Goal: Task Accomplishment & Management: Manage account settings

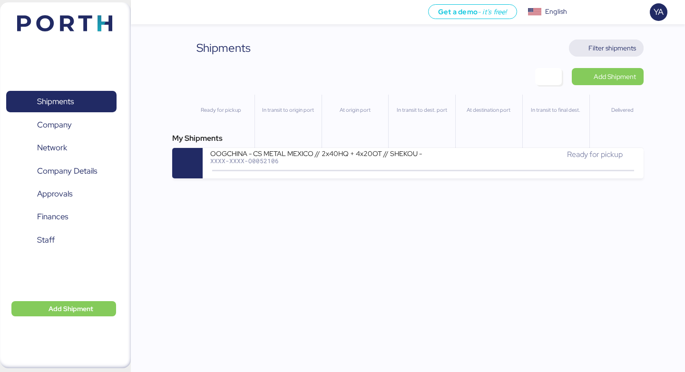
click at [633, 52] on span "Filter shipments" at bounding box center [612, 47] width 48 height 11
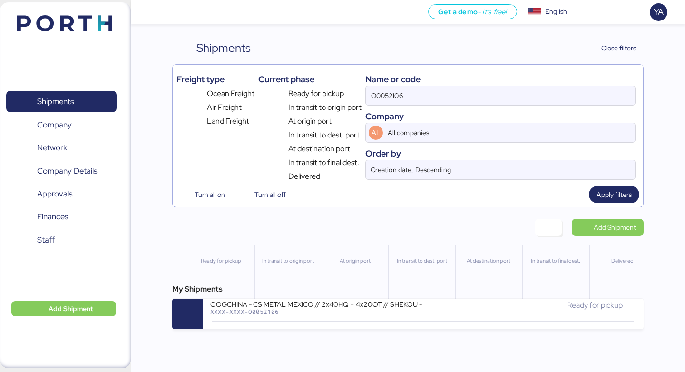
click at [553, 85] on div "Name or code" at bounding box center [500, 79] width 270 height 13
click at [553, 87] on input "O0052106" at bounding box center [500, 95] width 269 height 19
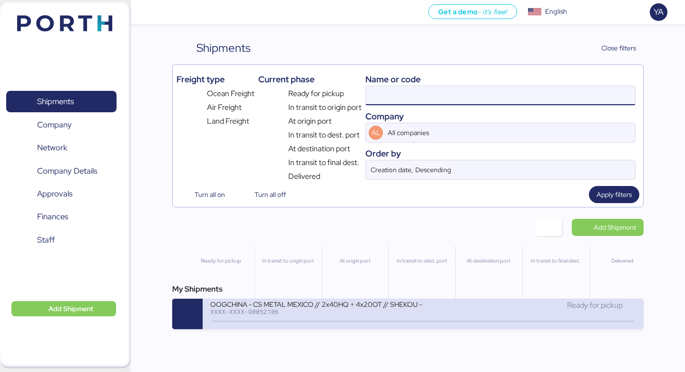
click at [383, 319] on div "OOGCHINA - CS METAL MEXICO // 2x40HQ + 4x20OT // SHEKOU - MANZANILLO // HBL: OO…" at bounding box center [316, 310] width 213 height 20
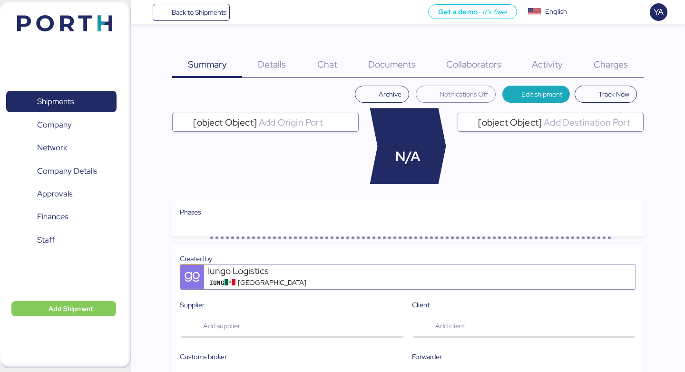
click at [620, 73] on div "Charges 0" at bounding box center [610, 58] width 65 height 39
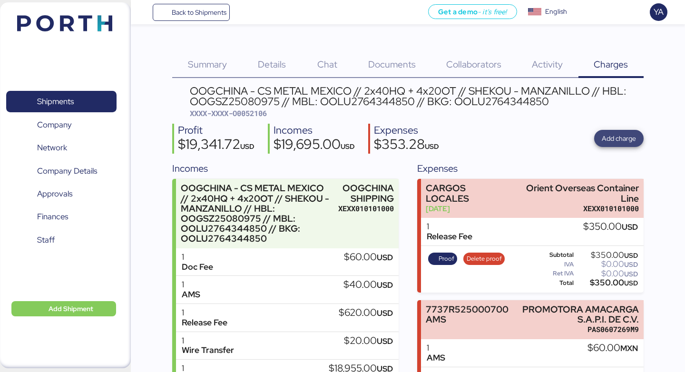
click at [599, 140] on span "Add charge" at bounding box center [618, 138] width 49 height 17
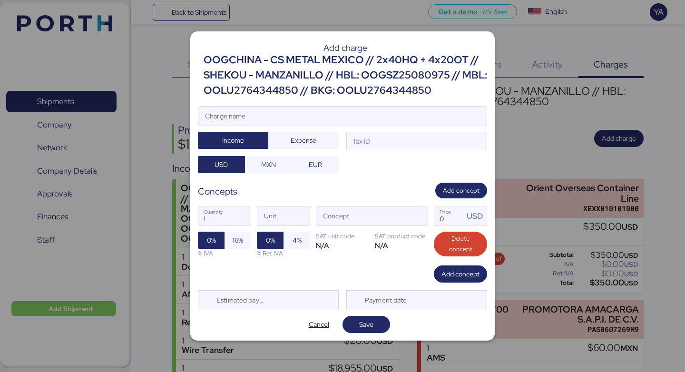
click at [387, 77] on div "OOGCHINA - CS METAL MEXICO // 2x40HQ + 4x20OT // SHEKOU - MANZANILLO // HBL: OO…" at bounding box center [344, 75] width 283 height 46
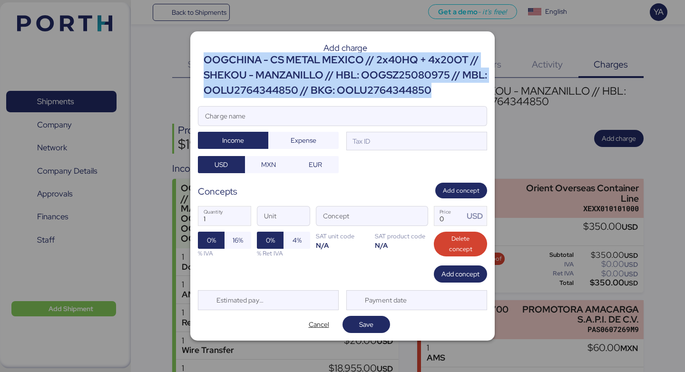
click at [387, 77] on div "OOGCHINA - CS METAL MEXICO // 2x40HQ + 4x20OT // SHEKOU - MANZANILLO // HBL: OO…" at bounding box center [344, 75] width 283 height 46
copy div "OOGCHINA - CS METAL MEXICO // 2x40HQ + 4x20OT // SHEKOU - MANZANILLO // HBL: OO…"
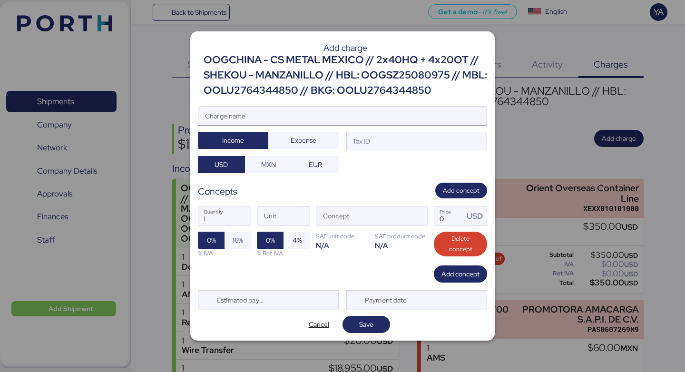
click at [357, 119] on input "Charge name" at bounding box center [342, 115] width 288 height 19
paste input "OOGCHINA - CS METAL MEXICO // 2x40HQ + 4x20OT // SHEKOU - MANZANILLO // HBL: OO…"
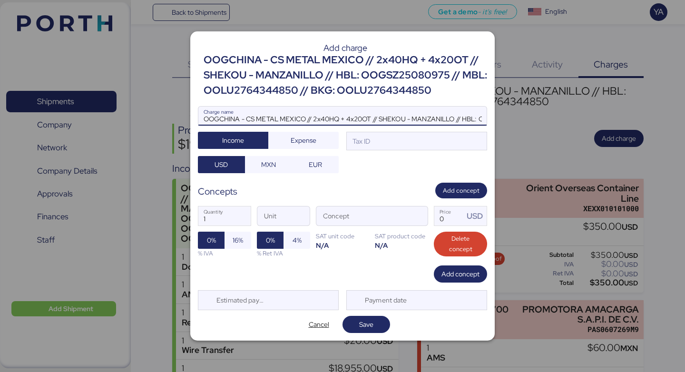
scroll to position [0, 228]
type input "OOGCHINA - CS METAL MEXICO // 2x40HQ + 4x20OT // SHEKOU - MANZANILLO // HBL: OO…"
click at [374, 133] on div at bounding box center [342, 131] width 288 height 10
click at [374, 126] on input "OOGCHINA - CS METAL MEXICO // 2x40HQ + 4x20OT // SHEKOU - MANZANILLO // HBL: OO…" at bounding box center [342, 115] width 288 height 19
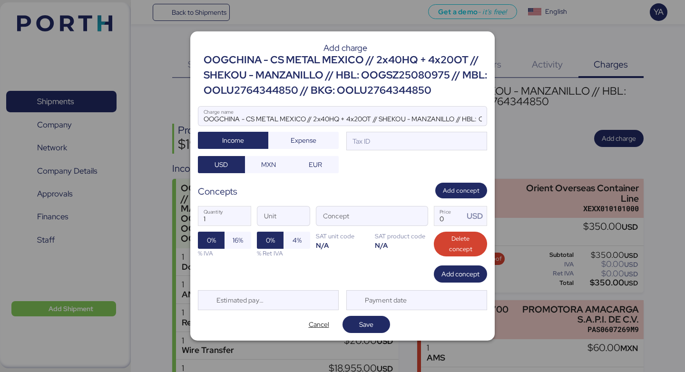
scroll to position [0, 228]
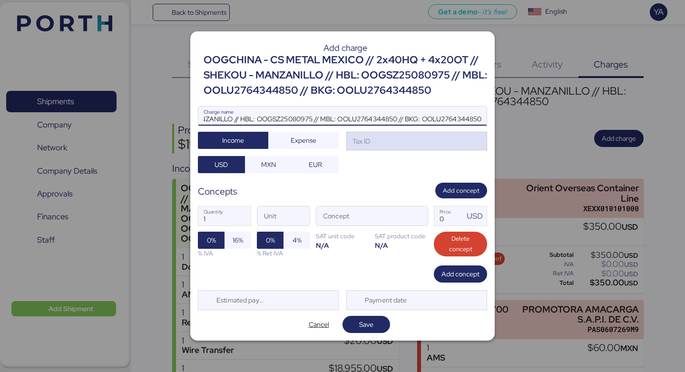
click at [374, 135] on div "Tax ID" at bounding box center [416, 141] width 141 height 19
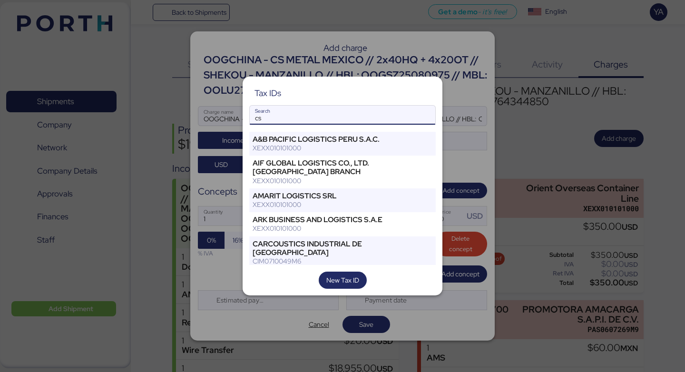
type input "c"
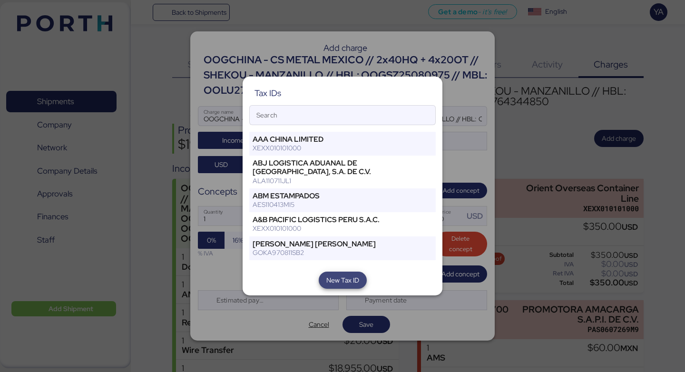
click at [342, 278] on span "New Tax ID" at bounding box center [342, 279] width 33 height 11
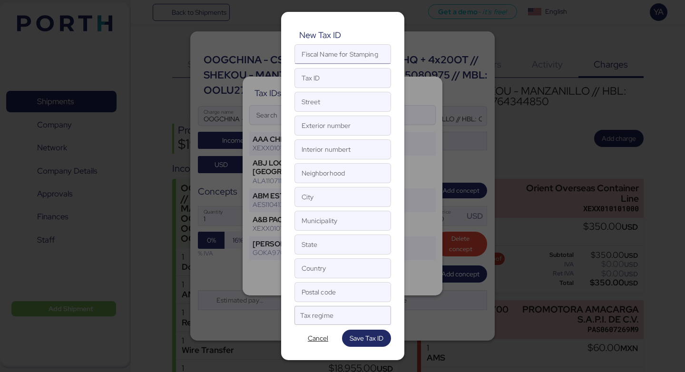
click at [335, 58] on input "Fiscal Name for Stamping" at bounding box center [343, 54] width 96 height 19
click at [335, 75] on input "Tax ID" at bounding box center [343, 77] width 96 height 19
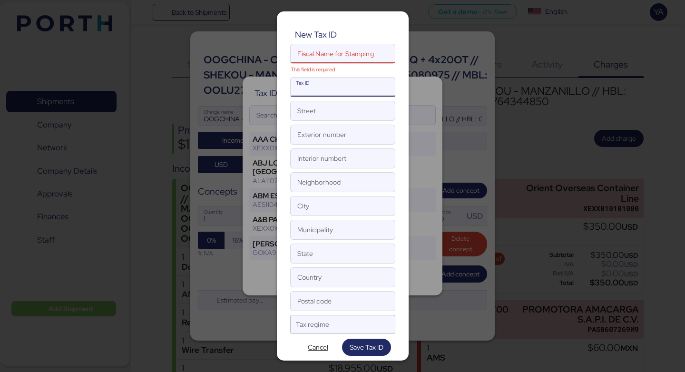
paste input "CMM240307250"
type input "CMM240307250"
click at [326, 108] on input "Street" at bounding box center [342, 110] width 104 height 19
click at [327, 54] on input "Fiscal Name for Stamping This field is required" at bounding box center [332, 53] width 84 height 19
paste input "CS METAL MEXICO"
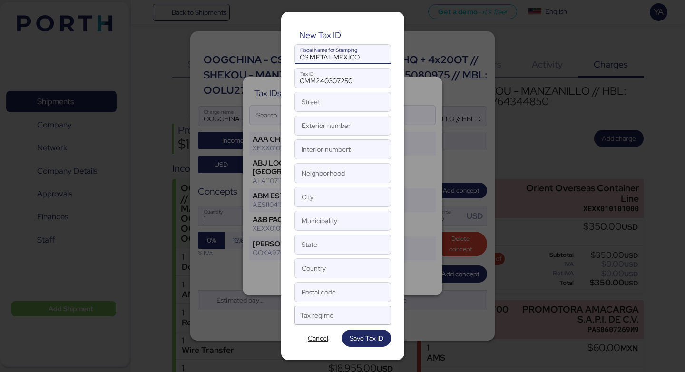
type input "CS METAL MEXICO"
click at [335, 98] on input "Street" at bounding box center [343, 101] width 96 height 19
paste input "CIRUELOS"
click at [299, 102] on input "CIRUELOS" at bounding box center [343, 101] width 96 height 19
type input "AV CIRUELOS"
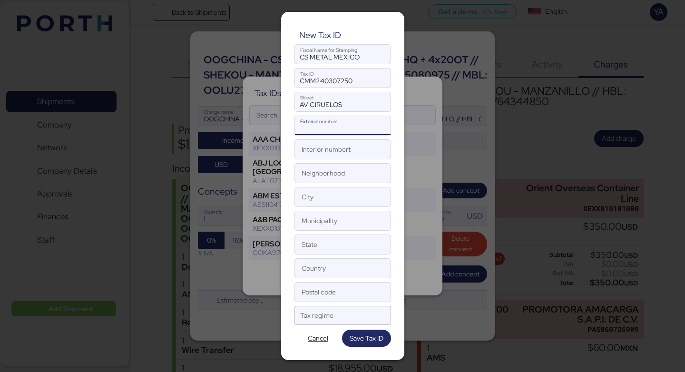
click at [326, 129] on input "Exterior number" at bounding box center [343, 125] width 96 height 19
type input "137"
type input "L29"
paste input "[PERSON_NAME]"
type input "[PERSON_NAME]"
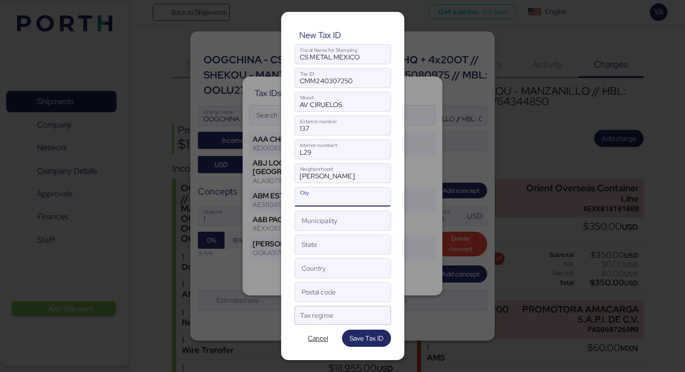
paste input "QUERETARO"
type input "QUERETARO"
paste input "QUERETARO"
type input "QUERETARO"
paste input "QUERETARO"
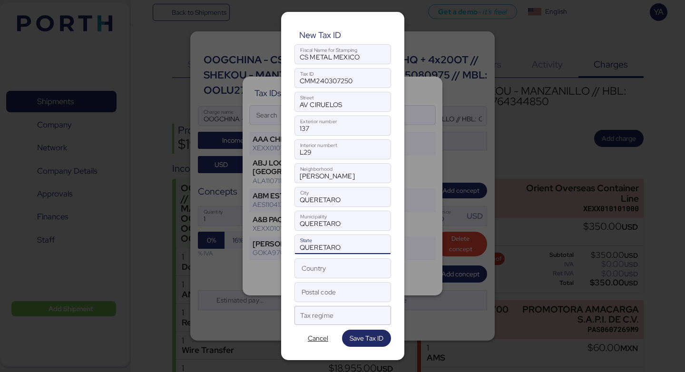
type input "QUERETARO"
click at [334, 272] on input "Country" at bounding box center [343, 268] width 96 height 19
type input "[GEOGRAPHIC_DATA]"
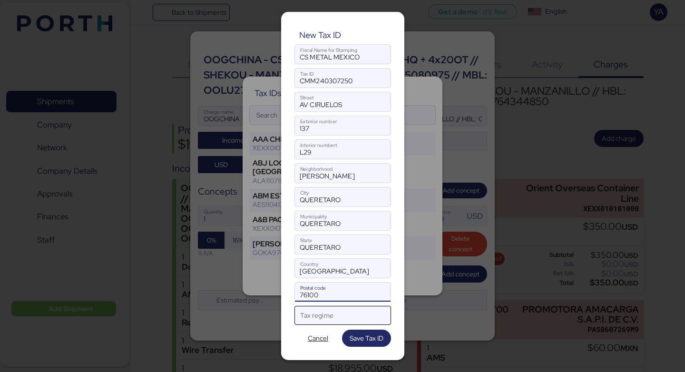
type input "76100"
click at [304, 311] on div "Tax regime" at bounding box center [334, 315] width 68 height 19
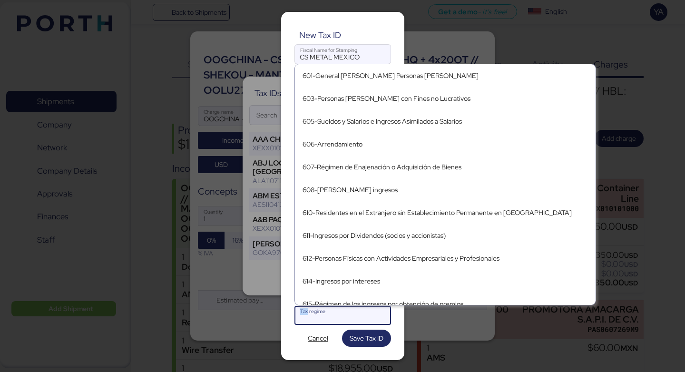
click at [304, 311] on div "Tax regime" at bounding box center [334, 315] width 68 height 19
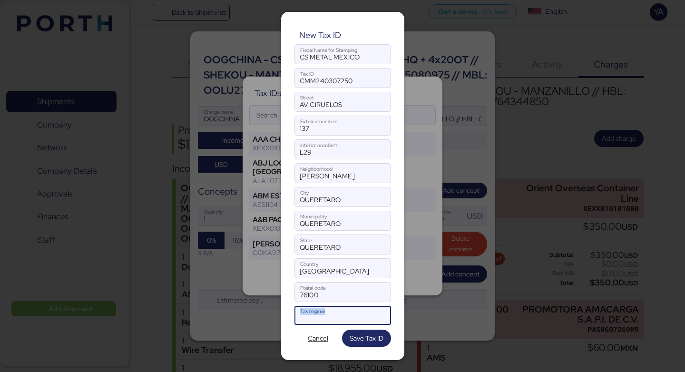
click at [304, 311] on div "Tax regime" at bounding box center [334, 315] width 68 height 19
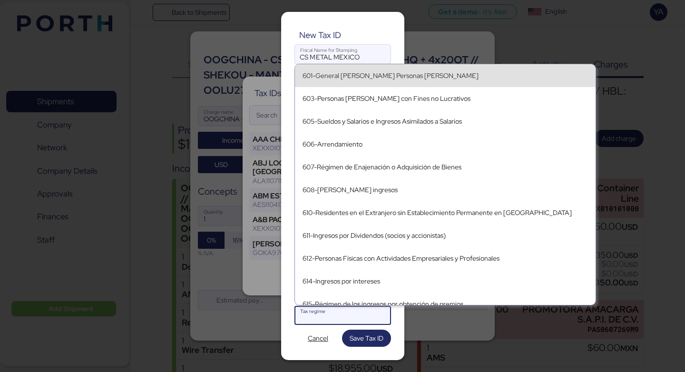
click at [356, 82] on div "601-General [PERSON_NAME] Personas [PERSON_NAME]" at bounding box center [444, 75] width 285 height 15
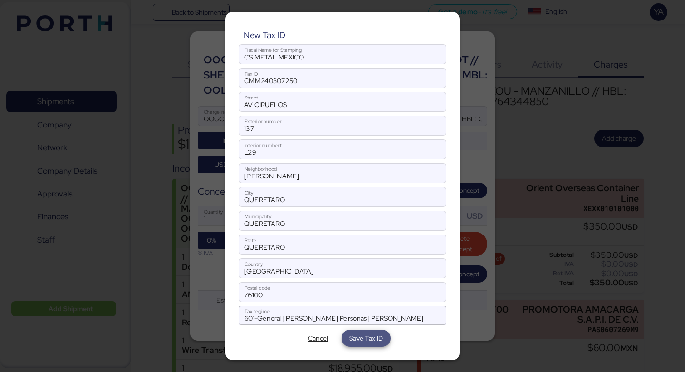
click at [360, 340] on span "Save Tax ID" at bounding box center [366, 337] width 34 height 11
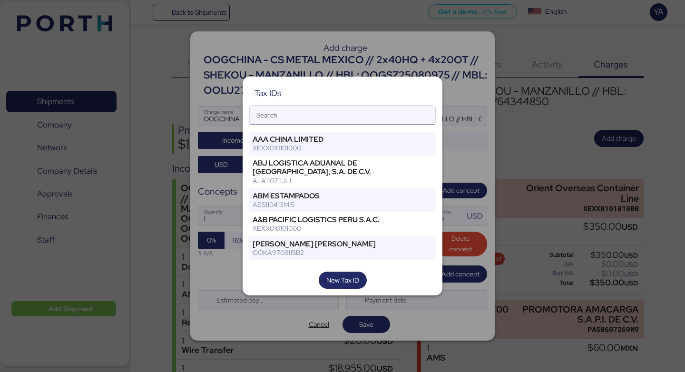
click at [343, 113] on input "Search" at bounding box center [342, 115] width 185 height 19
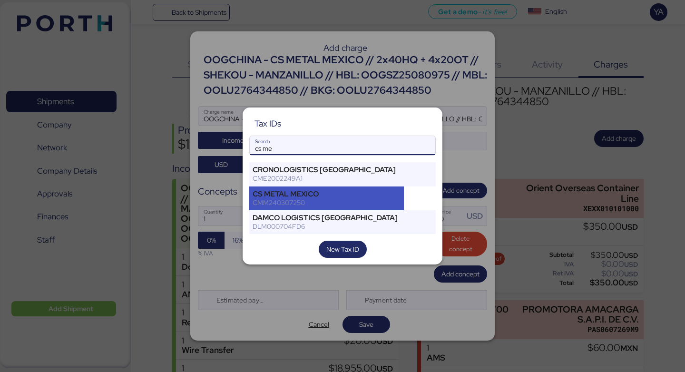
type input "cs me"
click at [321, 198] on div "CMM240307250" at bounding box center [326, 202] width 148 height 9
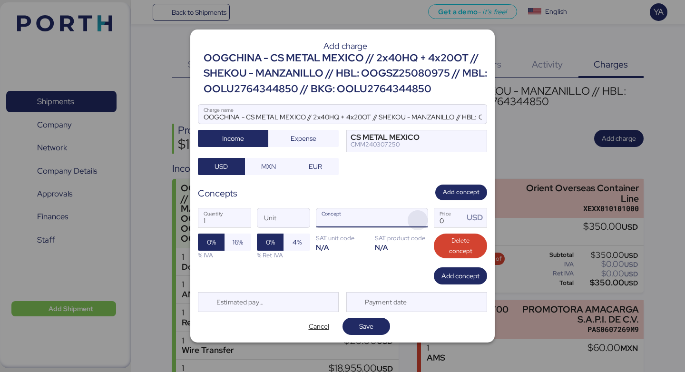
click at [421, 217] on span "button" at bounding box center [417, 220] width 20 height 20
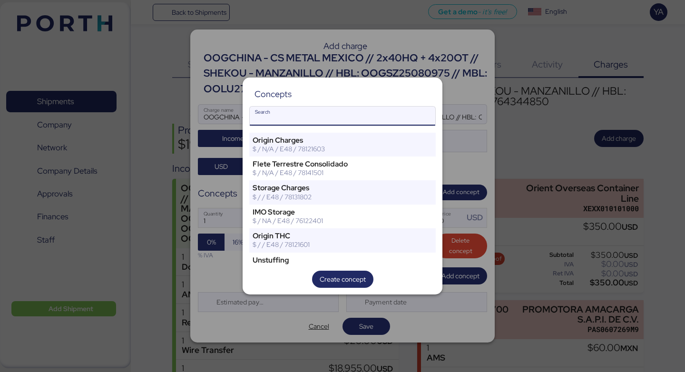
type input "i"
type input "a"
type input "A"
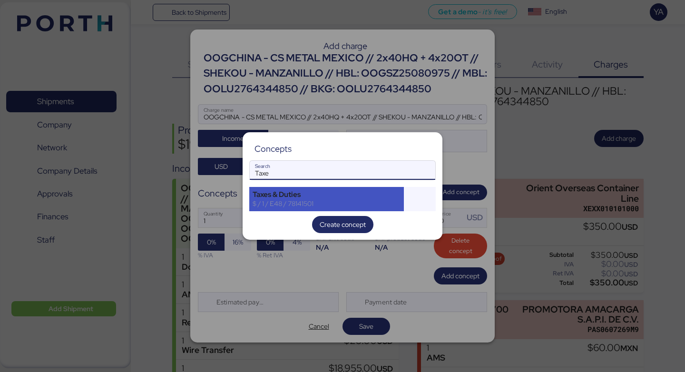
type input "Taxe"
click at [285, 202] on div "$ / 1 / E48 / 78141501" at bounding box center [326, 203] width 148 height 9
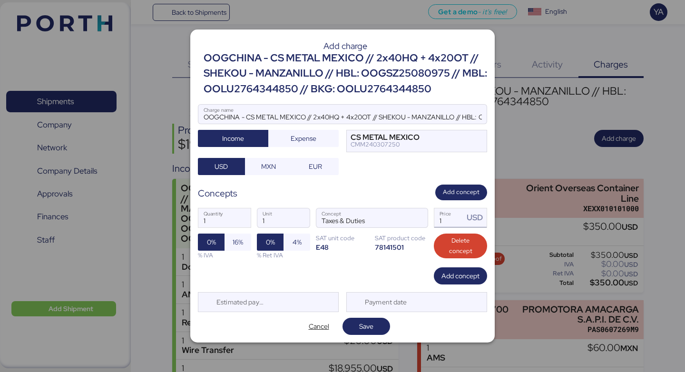
click at [454, 223] on input "1" at bounding box center [448, 217] width 29 height 19
type input "0"
type input "1"
click at [367, 323] on span "Save" at bounding box center [366, 325] width 14 height 11
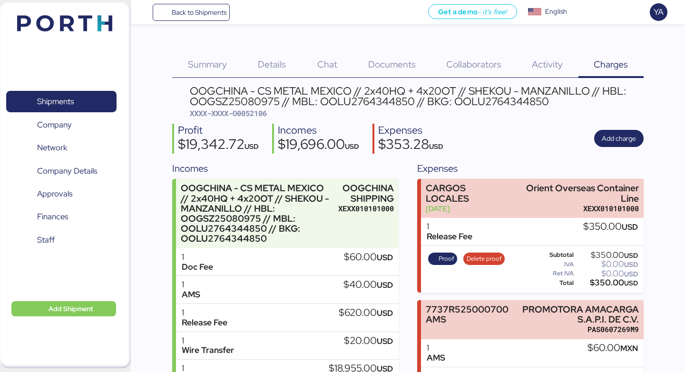
click at [281, 39] on div "Details 0" at bounding box center [271, 58] width 59 height 39
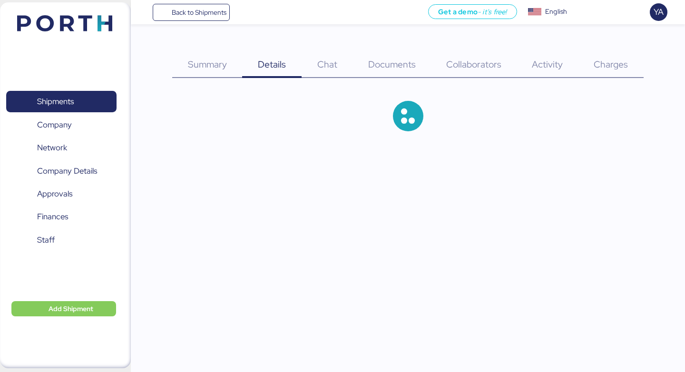
click at [278, 47] on div "Details 0" at bounding box center [271, 58] width 59 height 39
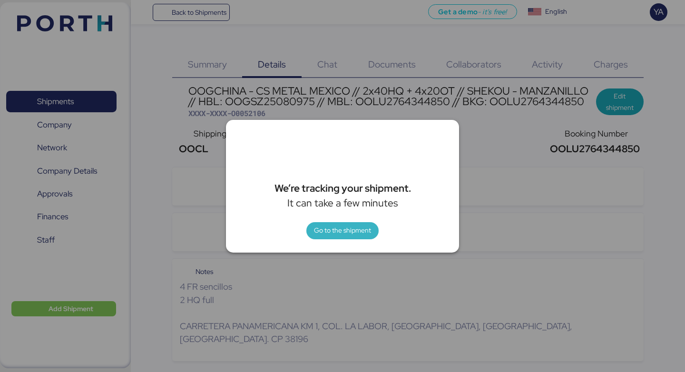
click at [348, 227] on span "Go to the shipment" at bounding box center [342, 229] width 57 height 11
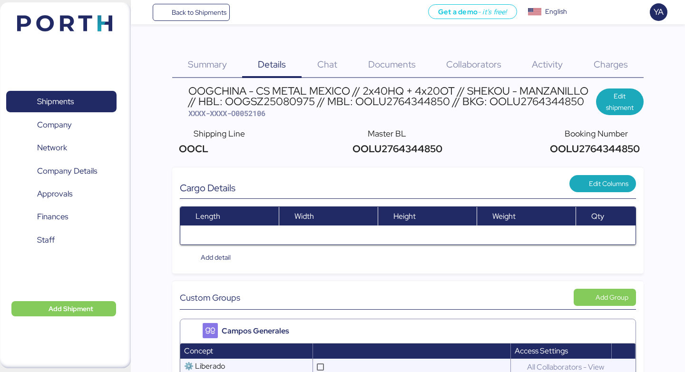
click at [387, 69] on span "Documents" at bounding box center [392, 64] width 48 height 12
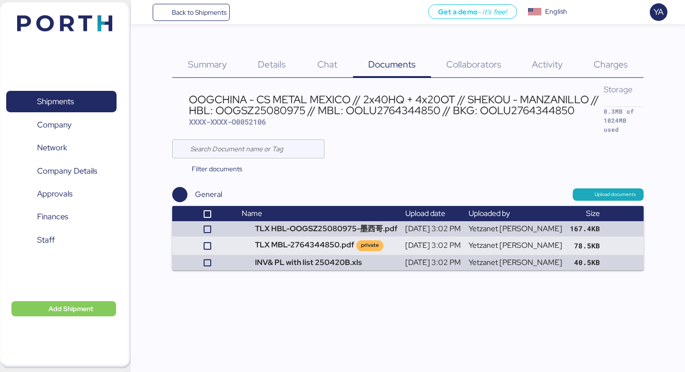
click at [319, 61] on span "Chat" at bounding box center [327, 64] width 20 height 12
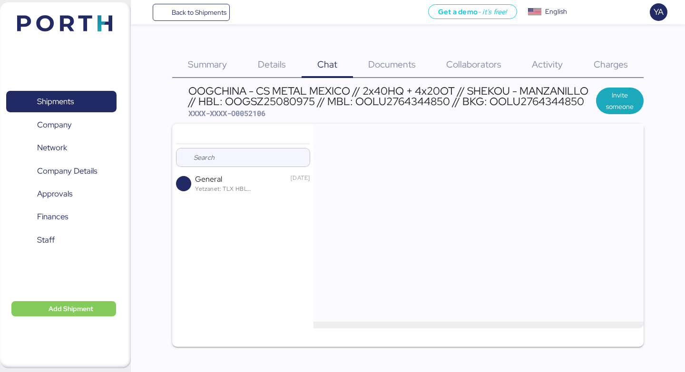
click at [377, 66] on span "Documents" at bounding box center [392, 64] width 48 height 12
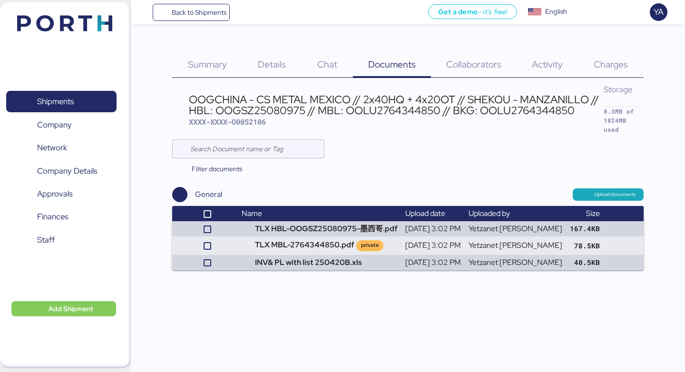
click at [297, 55] on div "Details 0" at bounding box center [271, 58] width 59 height 39
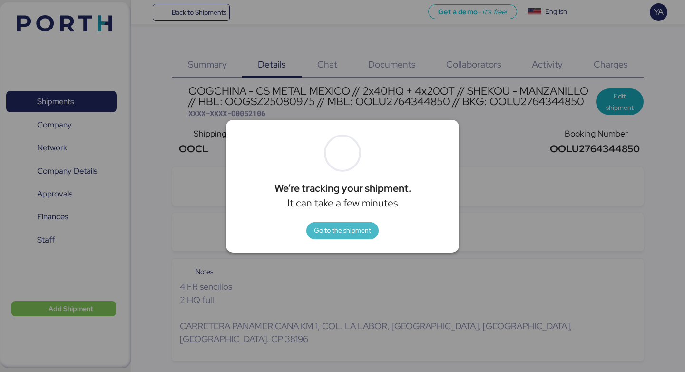
click at [337, 236] on span "Go to the shipment" at bounding box center [342, 230] width 57 height 13
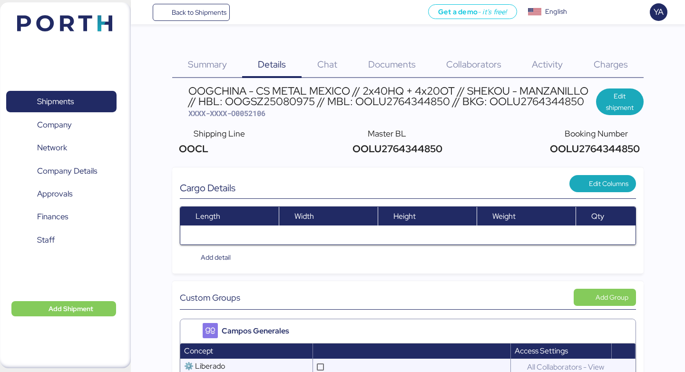
click at [326, 86] on div "OOGCHINA - CS METAL MEXICO // 2x40HQ + 4x20OT // SHEKOU - MANZANILLO // HBL: OO…" at bounding box center [391, 96] width 407 height 21
click at [328, 63] on span "Chat" at bounding box center [327, 64] width 20 height 12
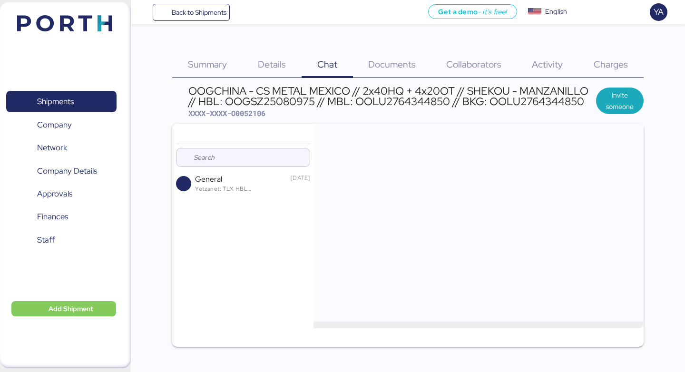
click at [405, 66] on span "Documents" at bounding box center [392, 64] width 48 height 12
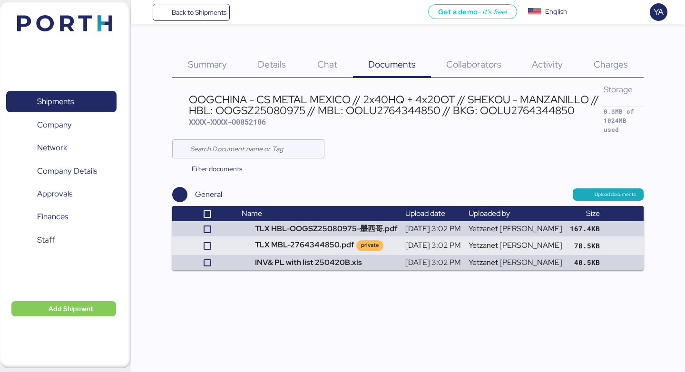
click at [323, 67] on span "Chat" at bounding box center [327, 64] width 20 height 12
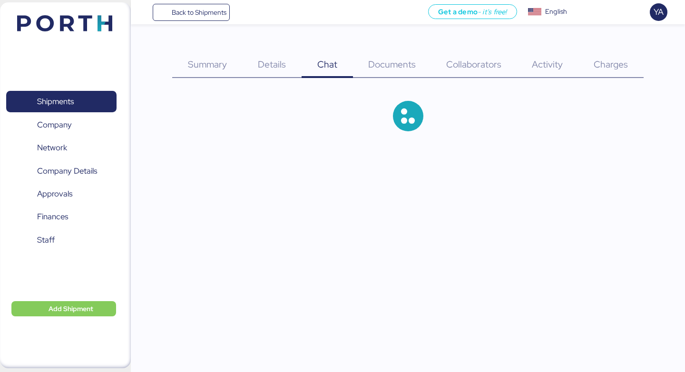
click at [477, 67] on span "Collaborators" at bounding box center [473, 64] width 55 height 12
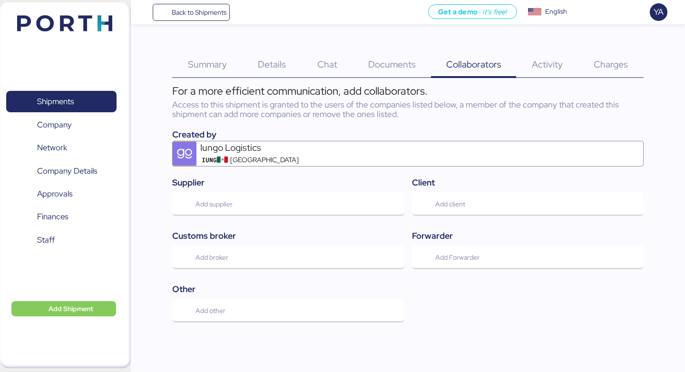
click at [636, 60] on div "Charges 0" at bounding box center [610, 58] width 65 height 39
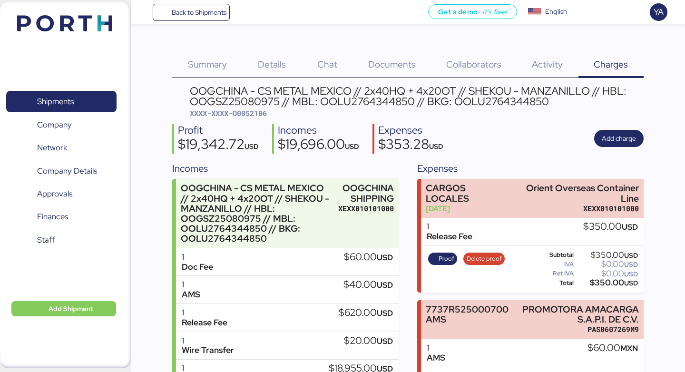
click at [381, 64] on span "Documents" at bounding box center [392, 64] width 48 height 12
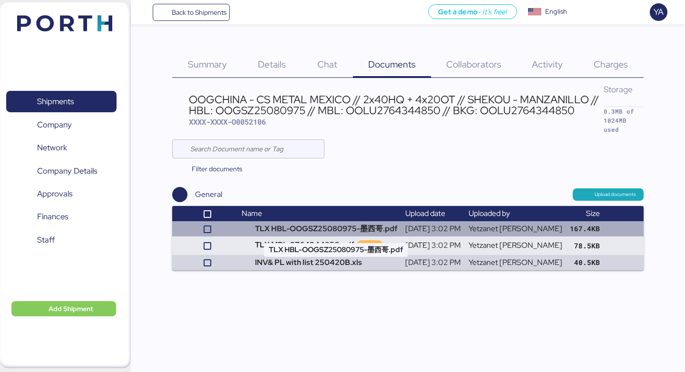
click at [297, 224] on td "TLX HBL-OOGSZ25080975-墨西哥.pdf" at bounding box center [320, 228] width 164 height 15
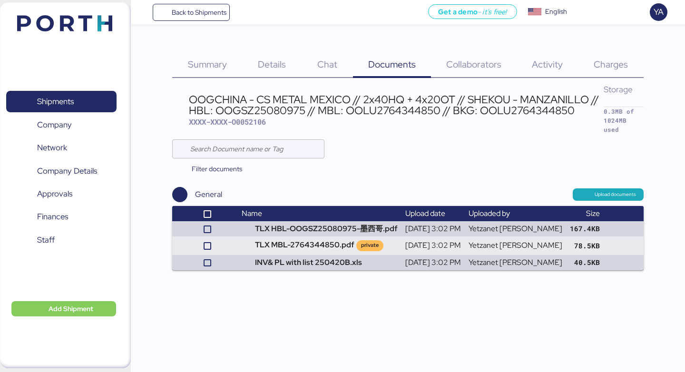
click at [629, 62] on div "Charges 0" at bounding box center [610, 58] width 65 height 39
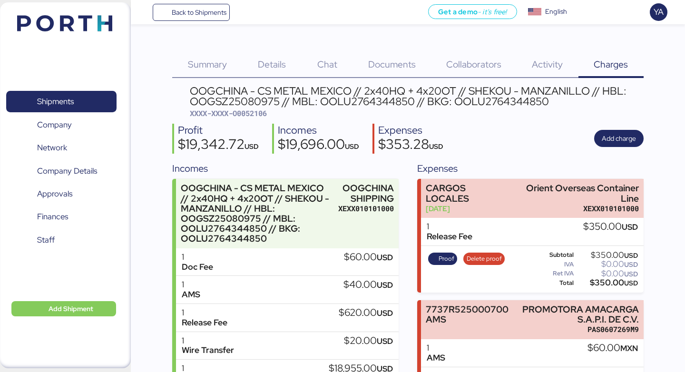
scroll to position [221, 0]
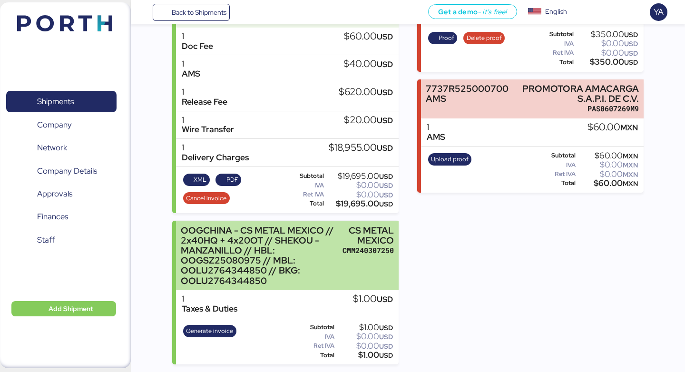
click at [293, 258] on div "OOGCHINA - CS METAL MEXICO // 2x40HQ + 4x20OT // SHEKOU - MANZANILLO // HBL: OO…" at bounding box center [259, 255] width 157 height 60
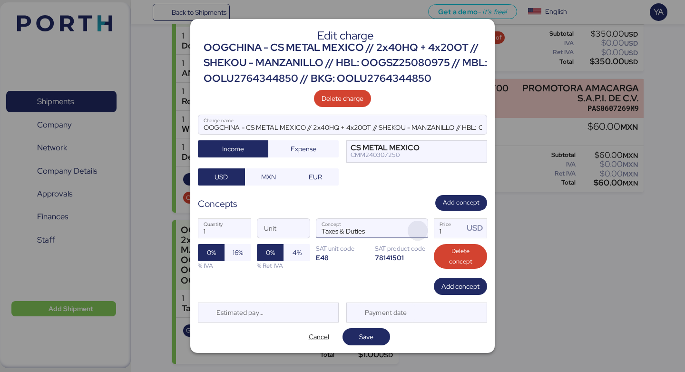
click at [418, 229] on span "button" at bounding box center [417, 231] width 20 height 20
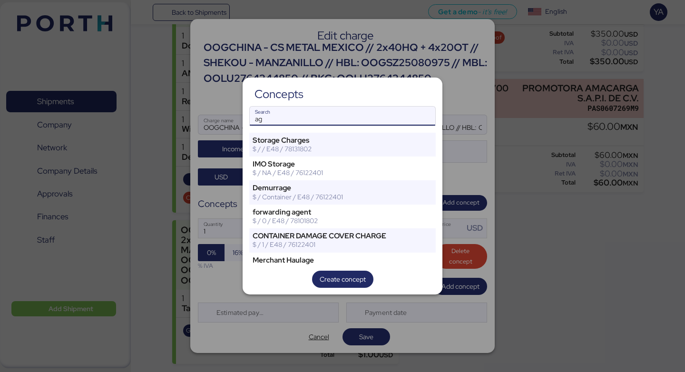
type input "a"
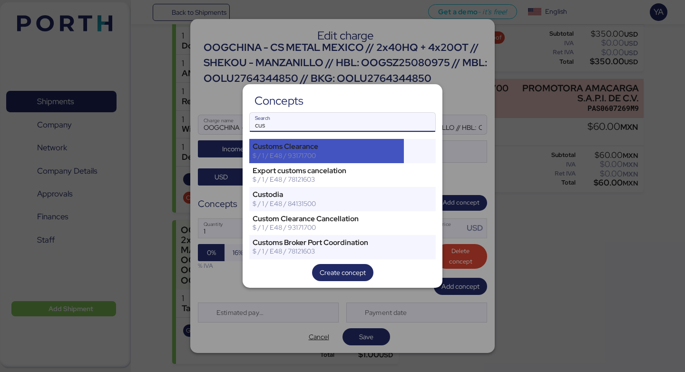
type input "cus"
click at [327, 141] on div "Customs Clearance $ / 1 / E48 / 93171700" at bounding box center [326, 151] width 155 height 24
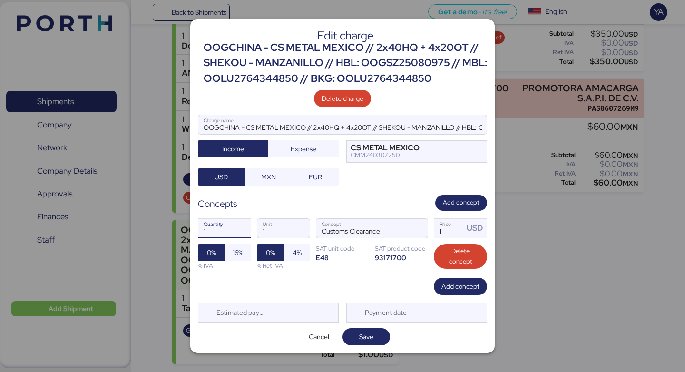
click at [231, 231] on input "1" at bounding box center [224, 228] width 52 height 19
click at [276, 231] on input "1" at bounding box center [283, 228] width 52 height 19
type input "6"
type input "cntr"
click at [454, 226] on input "1" at bounding box center [448, 228] width 29 height 19
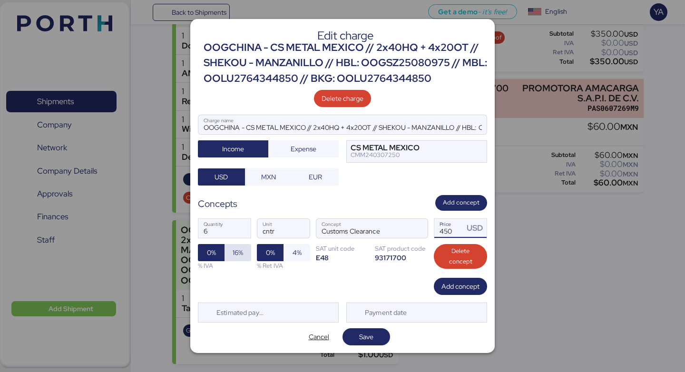
type input "450"
click at [239, 260] on span "16%" at bounding box center [237, 252] width 27 height 17
click at [373, 339] on span "Save" at bounding box center [366, 336] width 14 height 11
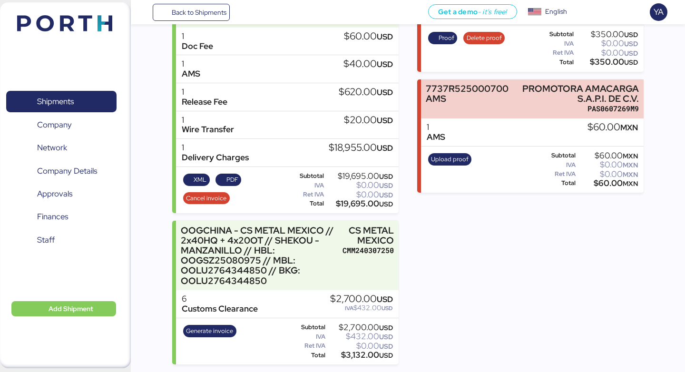
scroll to position [221, 0]
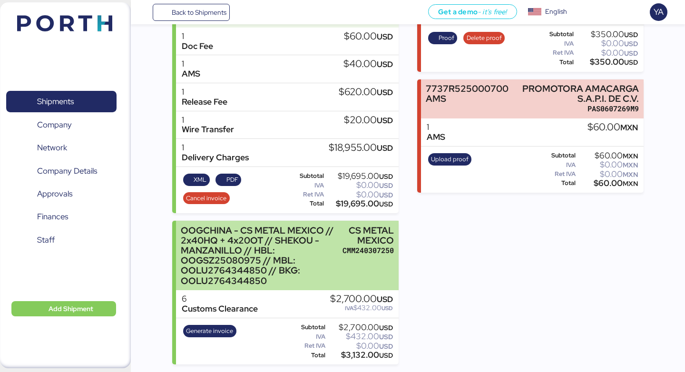
click at [324, 232] on div "OOGCHINA - CS METAL MEXICO // 2x40HQ + 4x20OT // SHEKOU - MANZANILLO // HBL: OO…" at bounding box center [259, 255] width 157 height 60
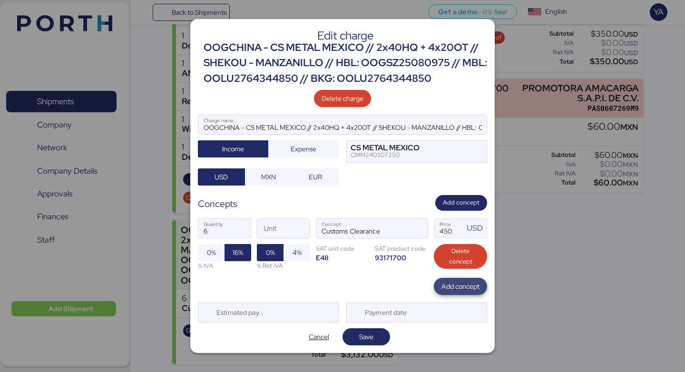
click at [466, 292] on span "Add concept" at bounding box center [460, 286] width 38 height 13
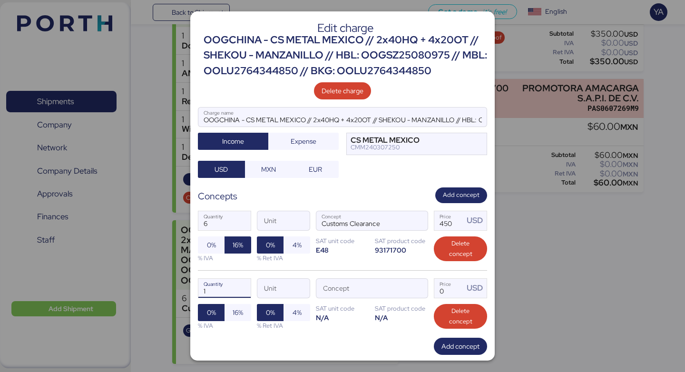
click at [227, 287] on input "1" at bounding box center [224, 288] width 52 height 19
type input "6"
click at [284, 289] on input "Unit" at bounding box center [283, 288] width 52 height 19
type input "cnt"
click at [400, 292] on input "Concept" at bounding box center [360, 288] width 88 height 19
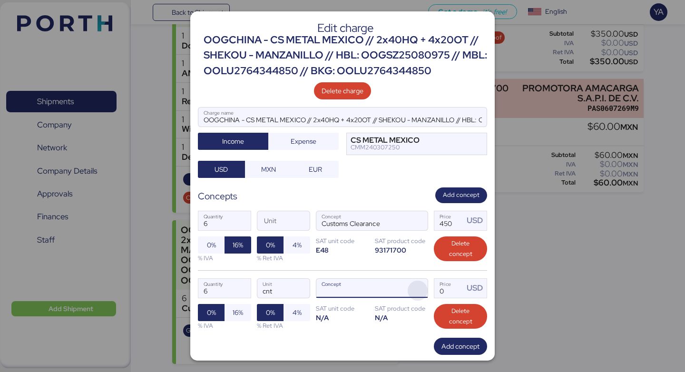
click at [416, 290] on span "button" at bounding box center [417, 290] width 20 height 20
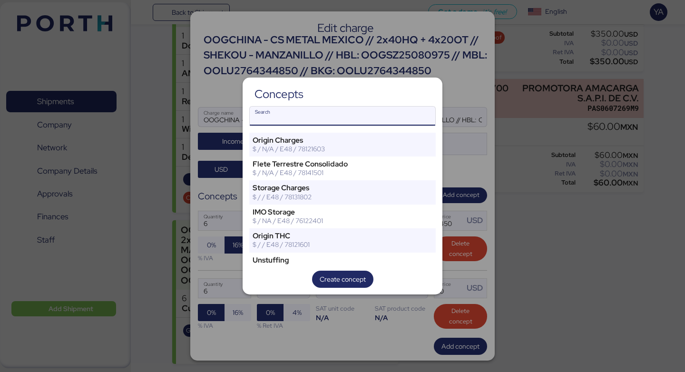
click at [386, 113] on input "Search" at bounding box center [342, 115] width 185 height 19
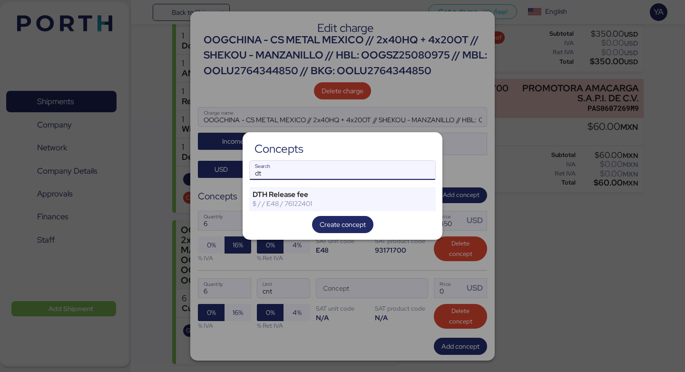
type input "d"
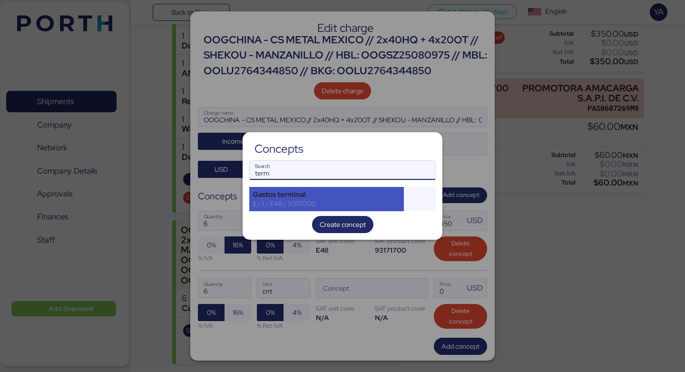
type input "term"
click at [334, 191] on div "Gastos terminal" at bounding box center [326, 194] width 148 height 9
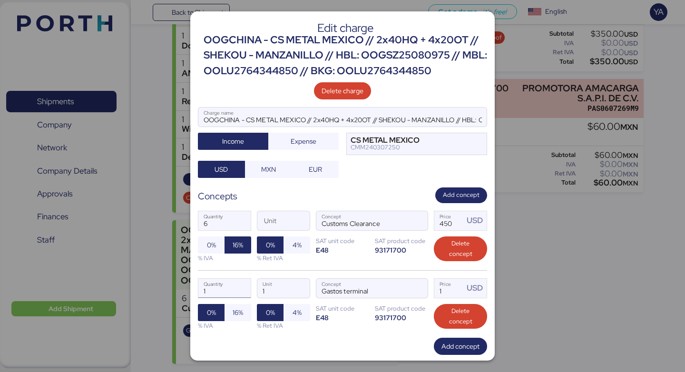
click at [217, 289] on input "1" at bounding box center [224, 288] width 52 height 19
click at [300, 293] on input "1" at bounding box center [283, 288] width 52 height 19
type input "6"
type input "cntr"
click at [461, 291] on input "1" at bounding box center [448, 288] width 29 height 19
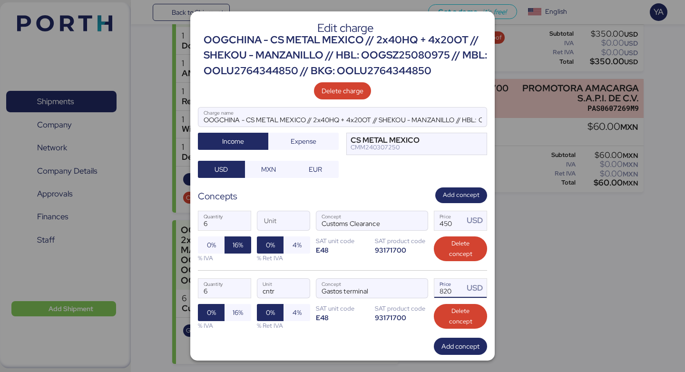
type input "820"
click at [387, 267] on div "6 Quantity Unit Customs Clearance Concept 450 Price USD 0% 16% % IVA 0% 4% % Re…" at bounding box center [342, 236] width 289 height 67
click at [231, 319] on span "16%" at bounding box center [237, 312] width 27 height 17
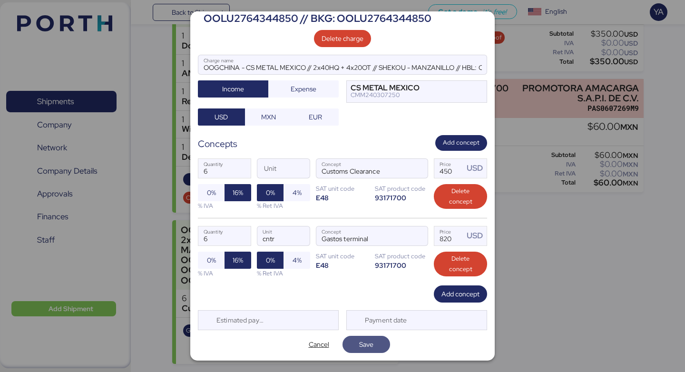
click at [361, 352] on span "Save" at bounding box center [366, 344] width 48 height 17
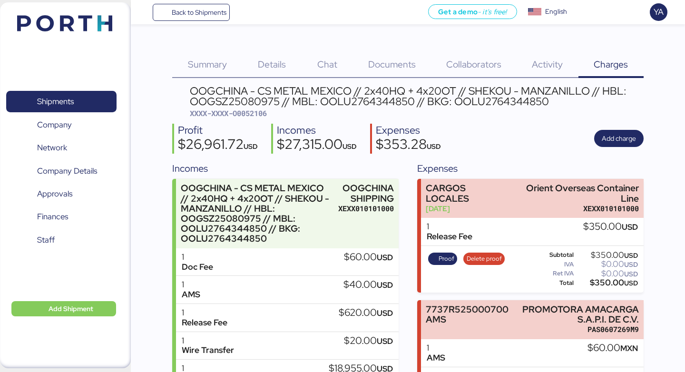
scroll to position [249, 0]
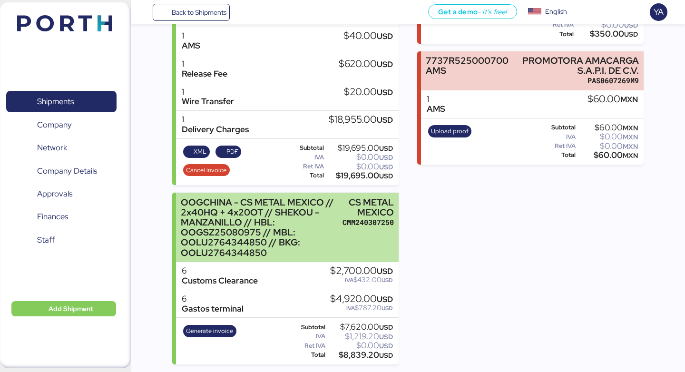
click at [291, 211] on div "OOGCHINA - CS METAL MEXICO // 2x40HQ + 4x20OT // SHEKOU - MANZANILLO // HBL: OO…" at bounding box center [259, 227] width 157 height 60
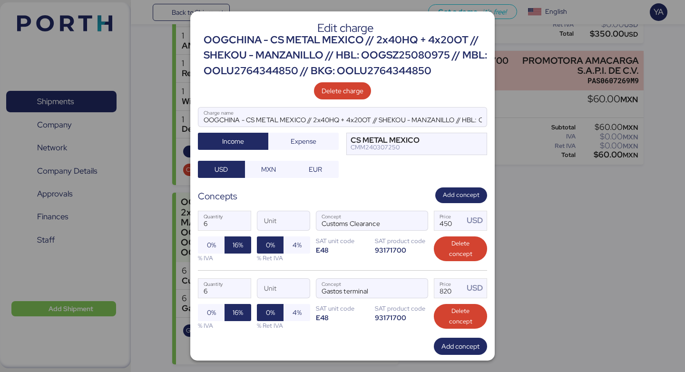
scroll to position [52, 0]
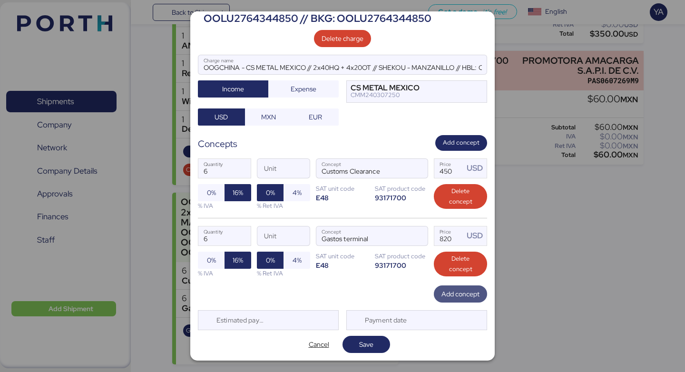
click at [444, 294] on span "Add concept" at bounding box center [460, 293] width 38 height 11
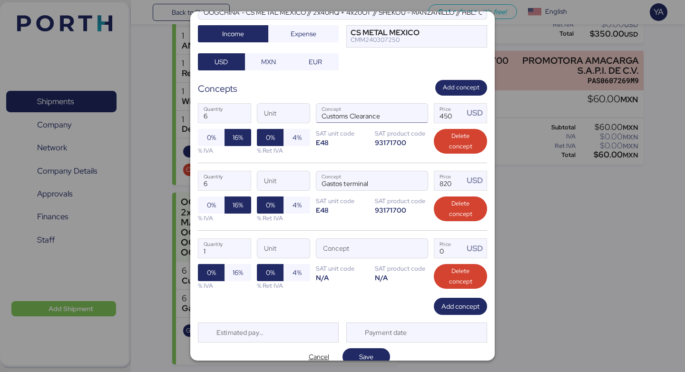
scroll to position [111, 0]
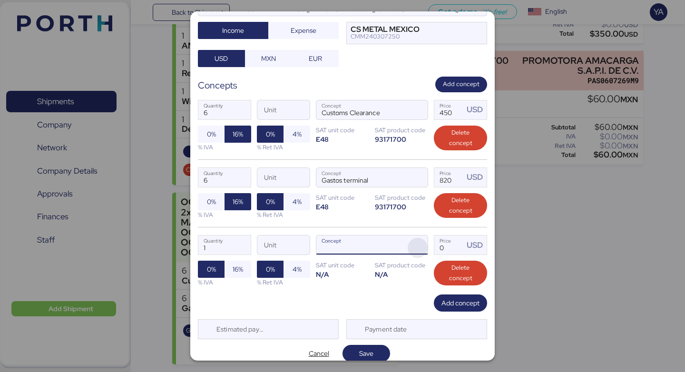
click at [421, 241] on span "button" at bounding box center [417, 248] width 20 height 20
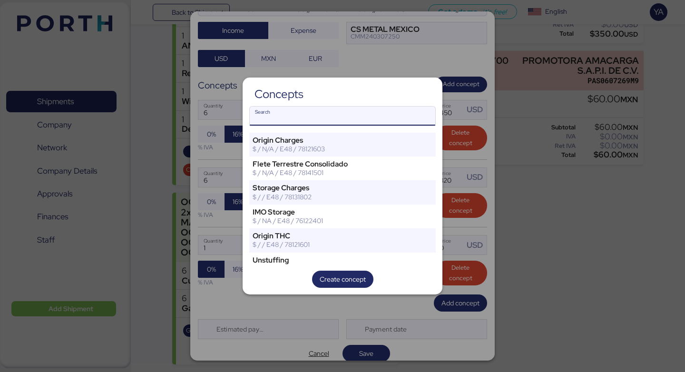
click at [371, 112] on input "Search" at bounding box center [342, 115] width 185 height 19
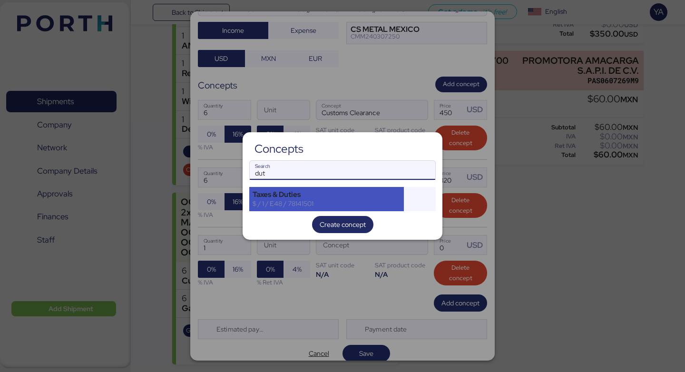
type input "dut"
click at [315, 191] on div "Taxes & Duties" at bounding box center [326, 194] width 148 height 9
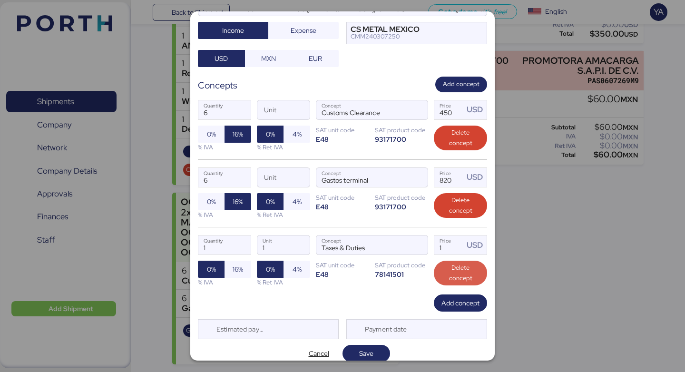
click at [464, 267] on span "Delete concept" at bounding box center [460, 272] width 38 height 21
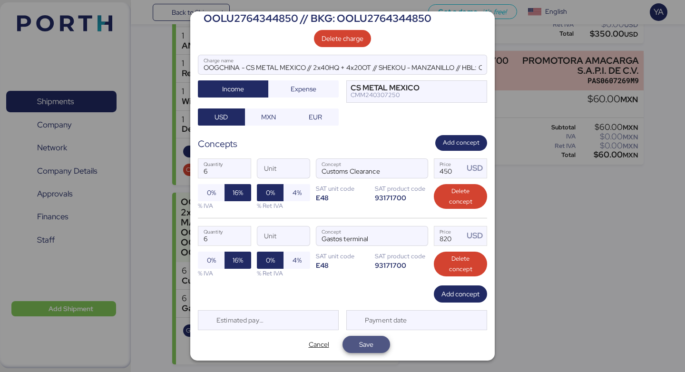
click at [376, 343] on span "Save" at bounding box center [366, 344] width 32 height 13
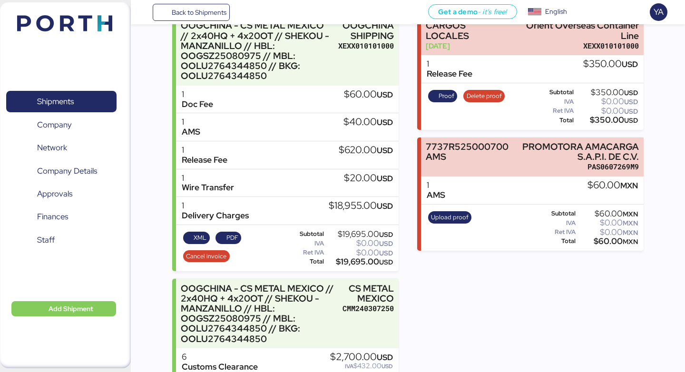
scroll to position [120, 0]
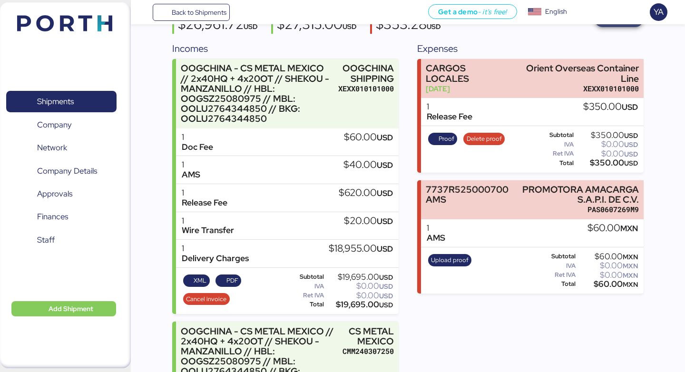
click at [614, 27] on span "Add charge" at bounding box center [618, 18] width 49 height 17
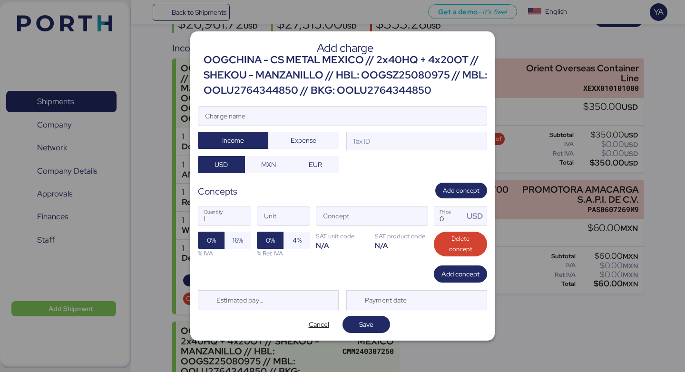
click at [392, 81] on div "OOGCHINA - CS METAL MEXICO // 2x40HQ + 4x20OT // SHEKOU - MANZANILLO // HBL: OO…" at bounding box center [344, 75] width 283 height 46
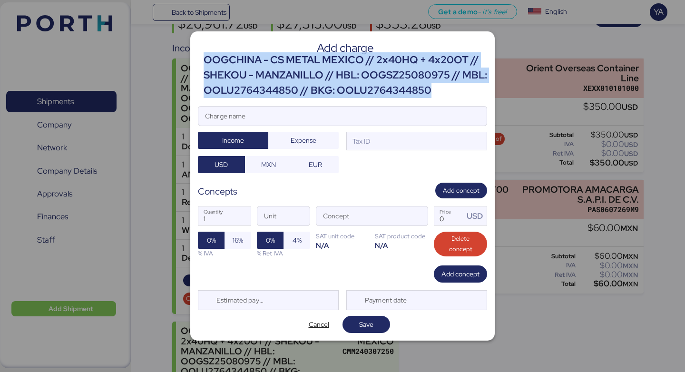
click at [392, 81] on div "OOGCHINA - CS METAL MEXICO // 2x40HQ + 4x20OT // SHEKOU - MANZANILLO // HBL: OO…" at bounding box center [344, 75] width 283 height 46
click at [315, 322] on span "Cancel" at bounding box center [319, 324] width 20 height 11
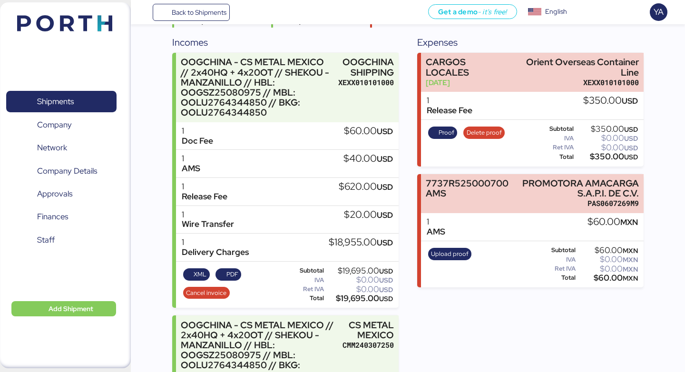
scroll to position [126, 0]
click at [315, 322] on div "OOGCHINA - CS METAL MEXICO // 2x40HQ + 4x20OT // SHEKOU - MANZANILLO // HBL: OO…" at bounding box center [259, 349] width 157 height 60
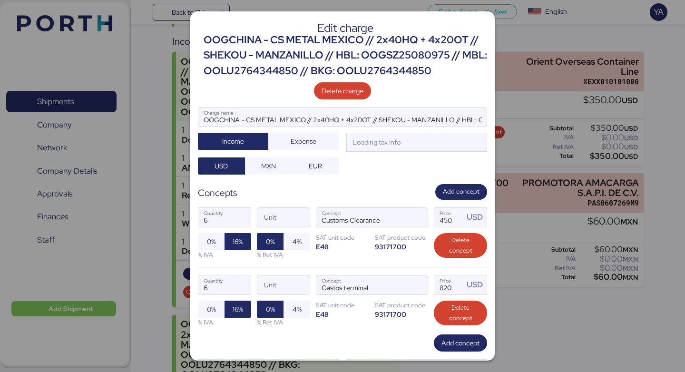
scroll to position [0, 0]
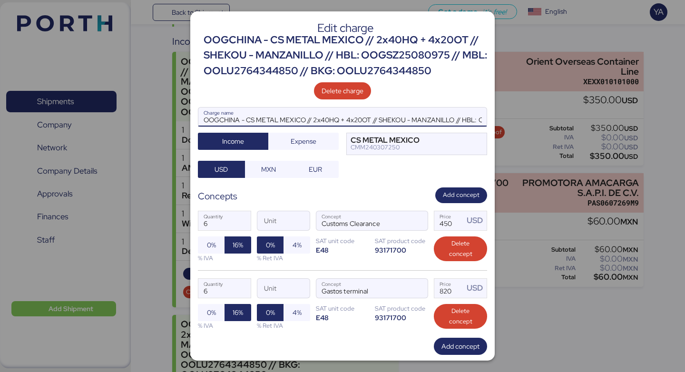
drag, startPoint x: 464, startPoint y: 120, endPoint x: 463, endPoint y: 93, distance: 27.6
click at [463, 93] on div "Edit charge OOGCHINA - CS METAL MEXICO // 2x40HQ + 4x20OT // SHEKOU - MANZANILL…" at bounding box center [342, 185] width 304 height 349
type input "CS METAL // HBL: OOGSZ25080975 // MBL: OOLU2764344850 // BKG: OOLU2764344850"
click at [461, 346] on span "Add concept" at bounding box center [460, 345] width 38 height 11
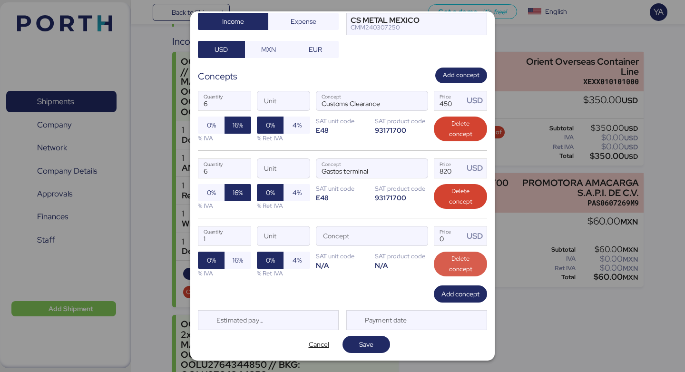
click at [453, 273] on span "Delete concept" at bounding box center [460, 263] width 38 height 21
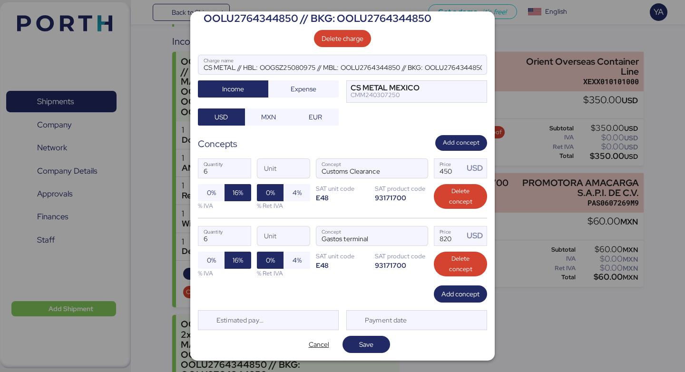
scroll to position [52, 0]
click at [383, 341] on span "Save" at bounding box center [366, 344] width 48 height 17
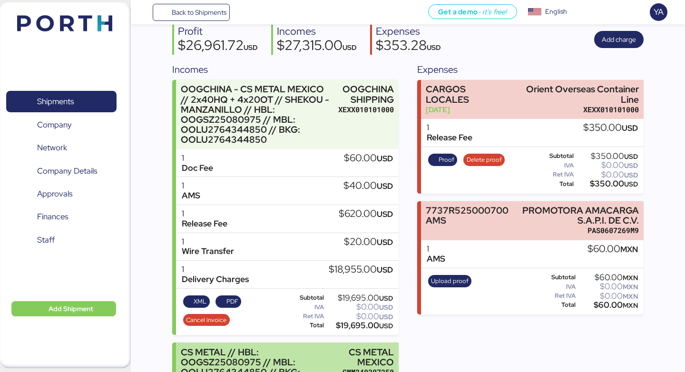
scroll to position [0, 0]
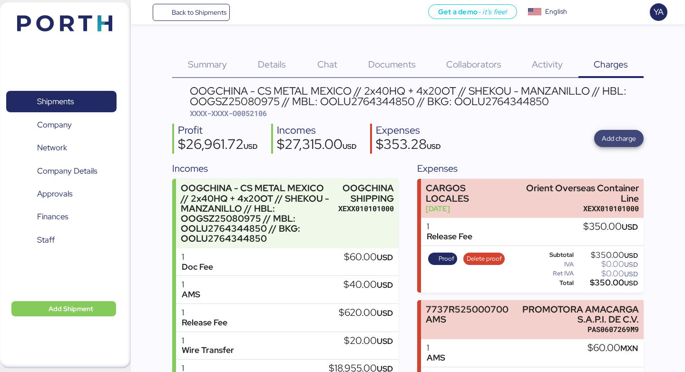
click at [607, 136] on span "Add charge" at bounding box center [618, 138] width 34 height 11
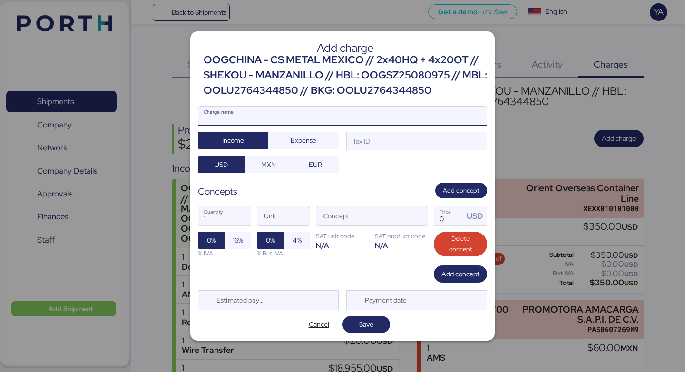
click at [380, 116] on input "Charge name" at bounding box center [342, 115] width 288 height 19
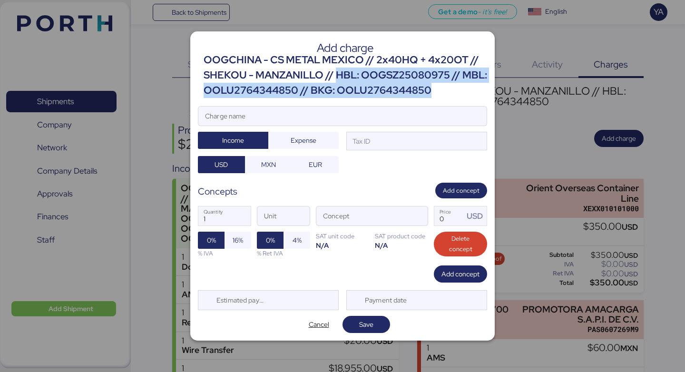
drag, startPoint x: 337, startPoint y: 76, endPoint x: 458, endPoint y: 91, distance: 121.7
click at [458, 91] on div "OOGCHINA - CS METAL MEXICO // 2x40HQ + 4x20OT // SHEKOU - MANZANILLO // HBL: OO…" at bounding box center [344, 75] width 283 height 46
drag, startPoint x: 327, startPoint y: 78, endPoint x: 491, endPoint y: 94, distance: 164.8
click at [491, 94] on div "Add charge OOGCHINA - CS METAL MEXICO // 2x40HQ + 4x20OT // SHEKOU - MANZANILLO…" at bounding box center [342, 185] width 304 height 309
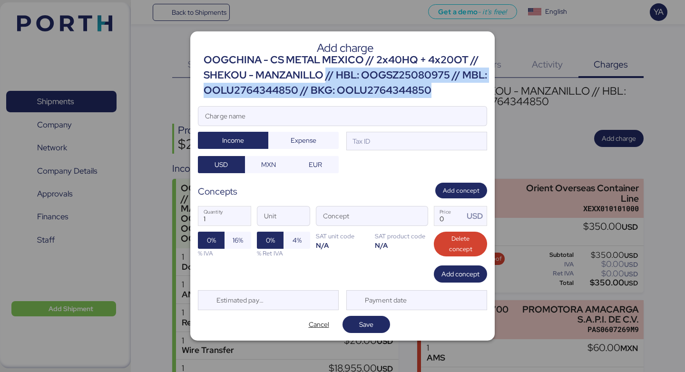
copy div "// HBL: OOGSZ25080975 // MBL: OOLU2764344850 // BKG: OOLU2764344850"
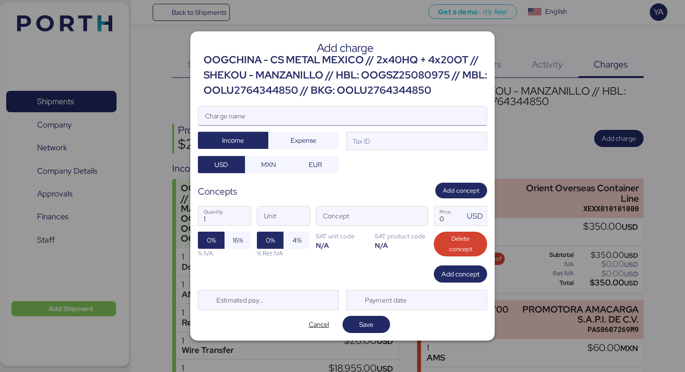
click at [361, 111] on input "Charge name" at bounding box center [342, 115] width 288 height 19
paste input "// HBL: OOGSZ25080975 // MBL: OOLU2764344850 // BKG: OOLU2764344850"
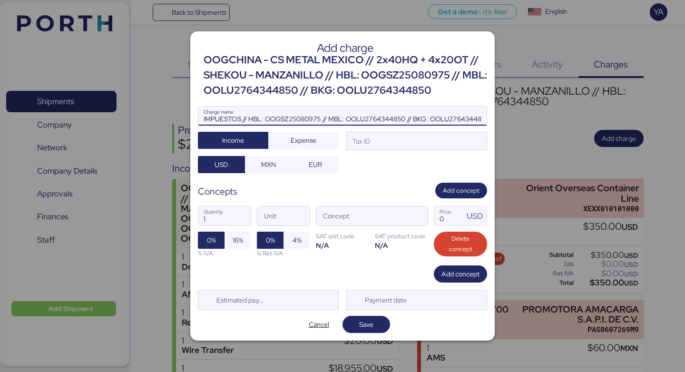
scroll to position [0, 12]
type input "IMPUESTOS // HBL: OOGSZ25080975 // MBL: OOLU2764344850 // BKG: OOLU2764344850"
click at [416, 139] on div "Tax ID" at bounding box center [416, 141] width 141 height 19
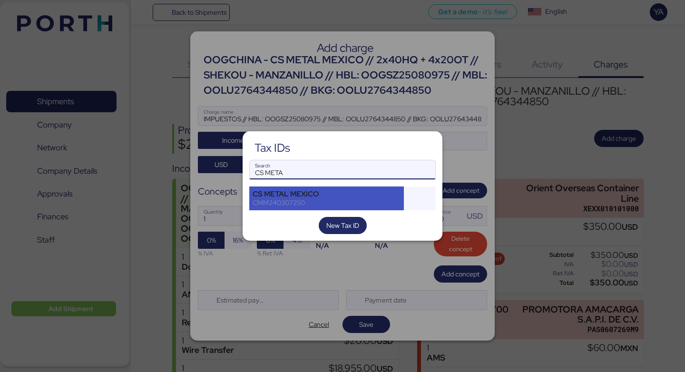
type input "CS META"
click at [312, 188] on div "CS METAL MEXICO CMM240307250" at bounding box center [326, 198] width 155 height 24
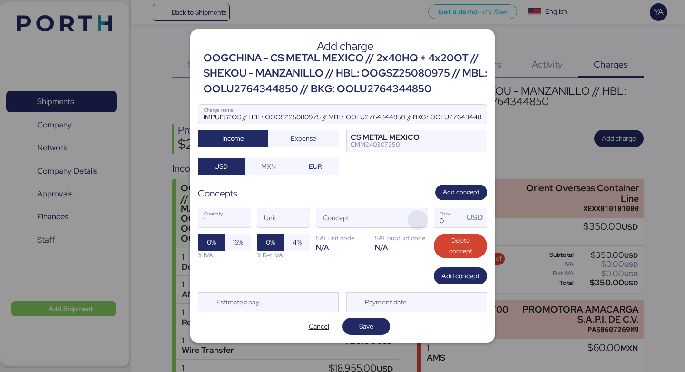
click at [418, 216] on span "button" at bounding box center [417, 220] width 20 height 20
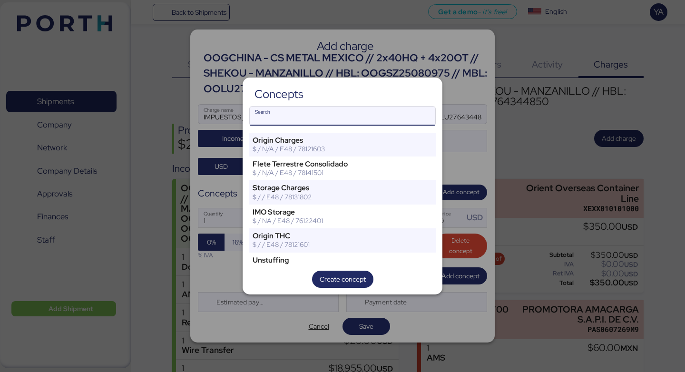
click at [340, 118] on input "Search" at bounding box center [342, 115] width 185 height 19
click at [340, 117] on input "Search" at bounding box center [342, 115] width 185 height 19
click at [341, 111] on input "Search" at bounding box center [342, 115] width 185 height 19
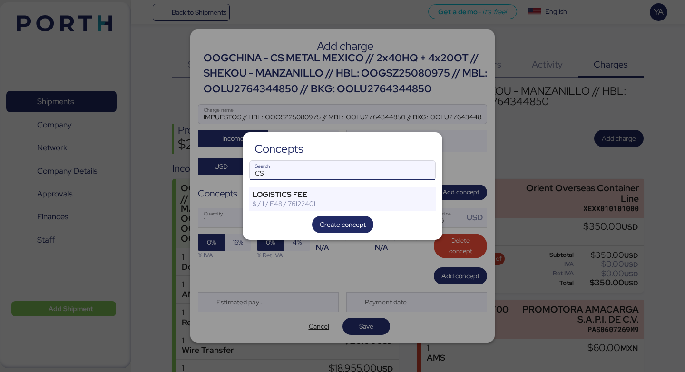
type input "CS"
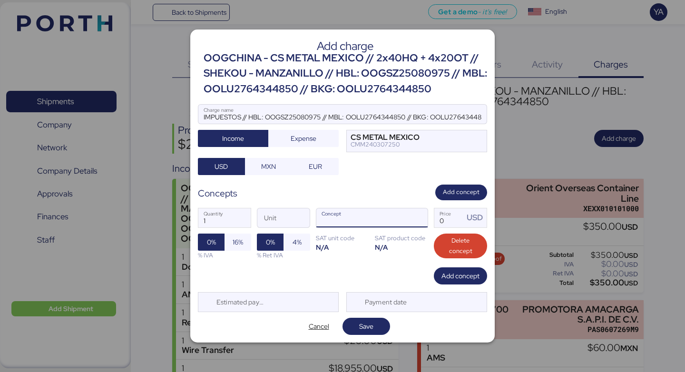
click at [348, 219] on input "Concept" at bounding box center [360, 217] width 88 height 19
click at [419, 220] on span "button" at bounding box center [417, 220] width 20 height 20
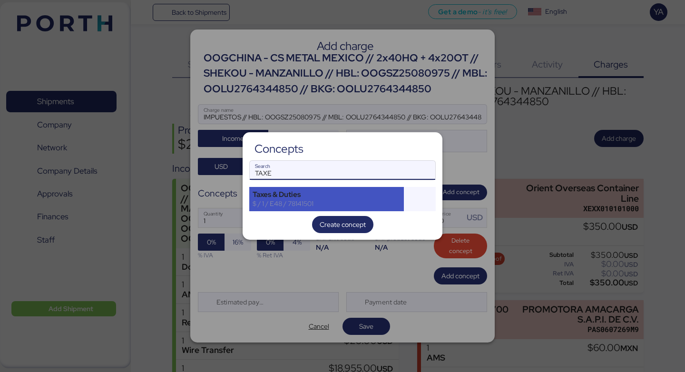
type input "TAXE"
click at [344, 196] on div "Taxes & Duties" at bounding box center [326, 194] width 148 height 9
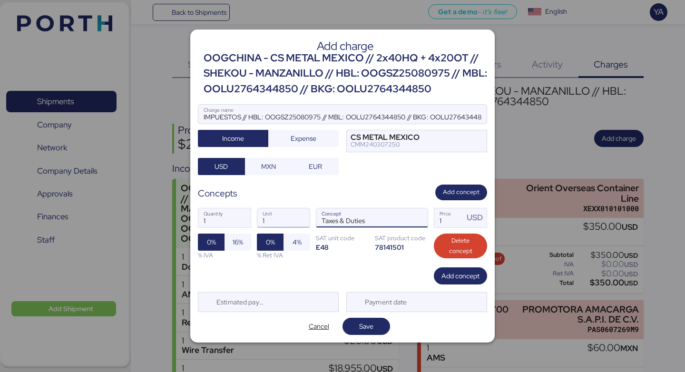
drag, startPoint x: 379, startPoint y: 222, endPoint x: 274, endPoint y: 217, distance: 104.7
click at [274, 217] on div "1 Quantity 1 Unit Taxes & Duties Concept 1 Price USD 0% 16% % IVA 0% 4% % Ret I…" at bounding box center [342, 233] width 289 height 67
drag, startPoint x: 354, startPoint y: 220, endPoint x: 358, endPoint y: 234, distance: 14.6
click at [358, 234] on div "1 Quantity 1 Unit Impuestos y arancel Concept 1 Price USD 0% 16% % IVA 0% 4% % …" at bounding box center [342, 233] width 289 height 67
click at [391, 212] on input "Impuestos y arancel" at bounding box center [360, 217] width 88 height 19
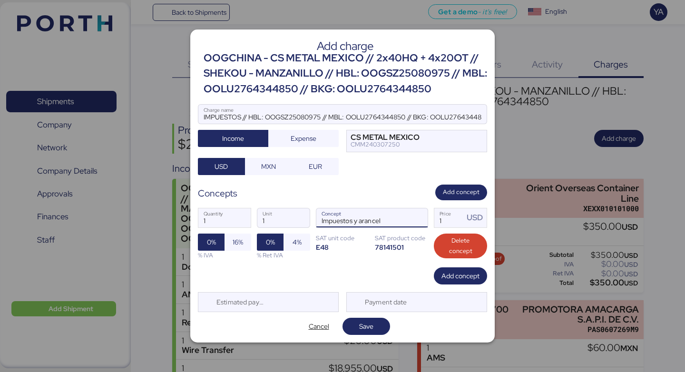
click at [393, 220] on input "Impuestos y arancel" at bounding box center [360, 217] width 88 height 19
type input "Impuestos y aranceles"
click at [268, 160] on span "MXN" at bounding box center [268, 166] width 32 height 13
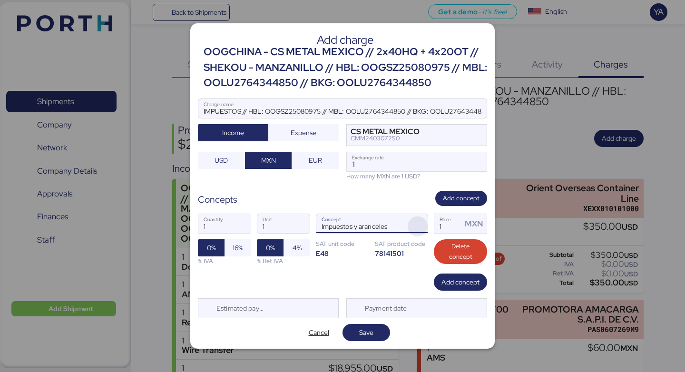
click at [420, 224] on span "button" at bounding box center [417, 226] width 20 height 20
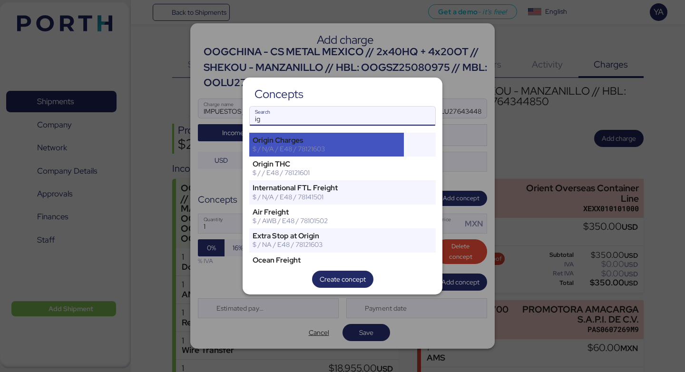
type input "i"
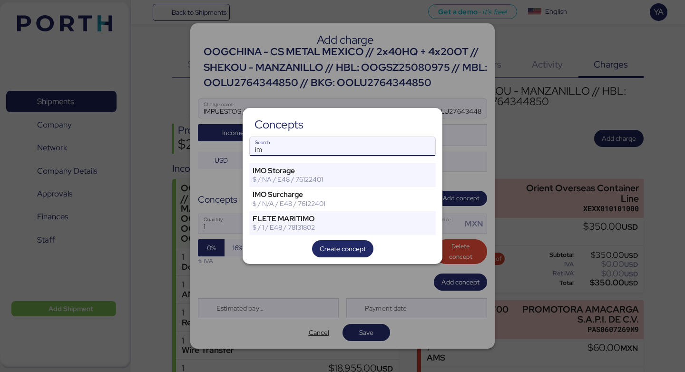
type input "i"
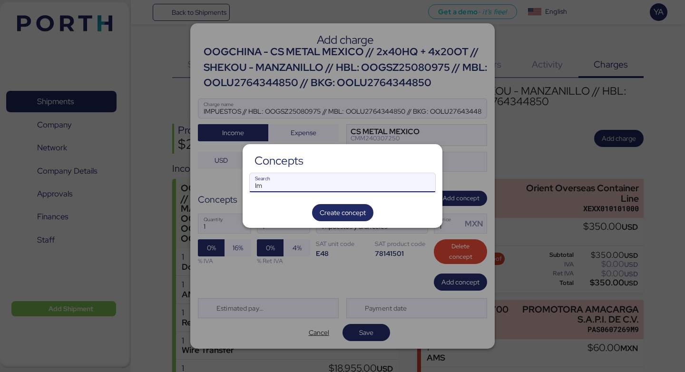
type input "I"
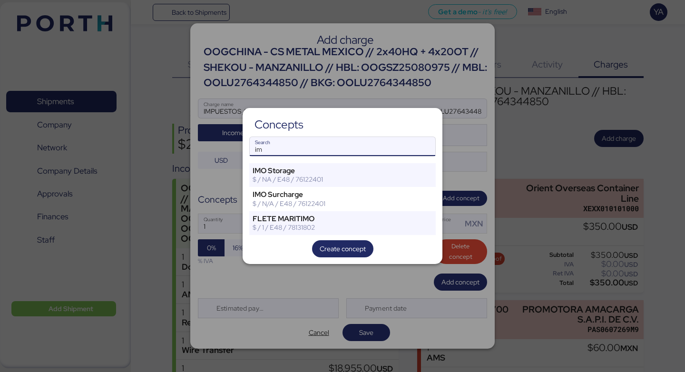
type input "i"
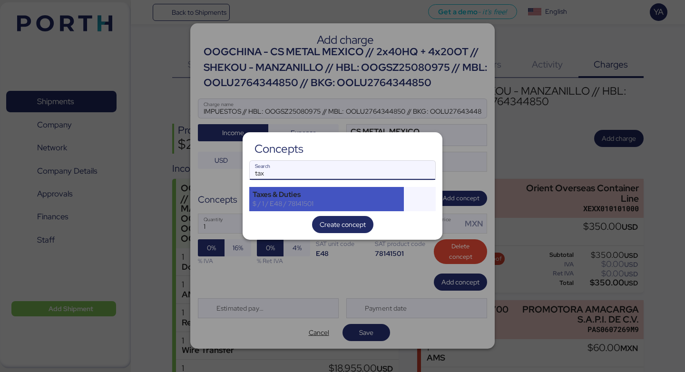
type input "tax"
click at [315, 197] on div "Taxes & Duties" at bounding box center [326, 194] width 148 height 9
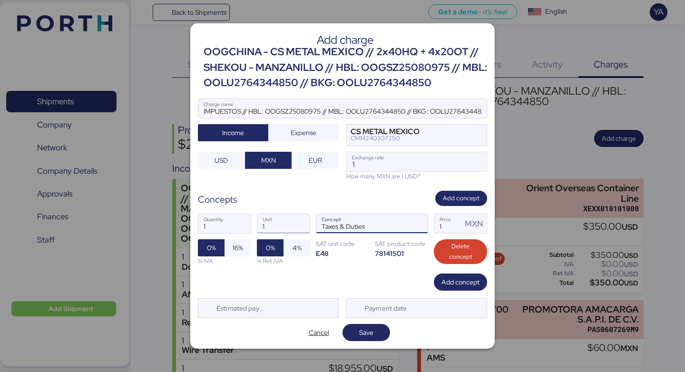
drag, startPoint x: 373, startPoint y: 227, endPoint x: 285, endPoint y: 225, distance: 88.4
click at [285, 226] on div "1 Quantity 1 Unit Taxes & Duties Concept 1 Price MXN 0% 16% % IVA 0% 4% % Ret I…" at bounding box center [342, 239] width 289 height 67
type input "Impuestos y aranceles"
click at [459, 229] on input "1" at bounding box center [448, 223] width 28 height 19
paste input "1279726"
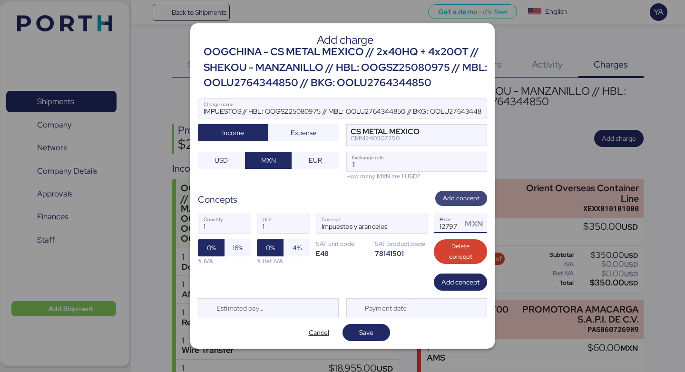
scroll to position [0, 9]
type input "1279726"
click at [373, 330] on span "Save" at bounding box center [366, 332] width 14 height 11
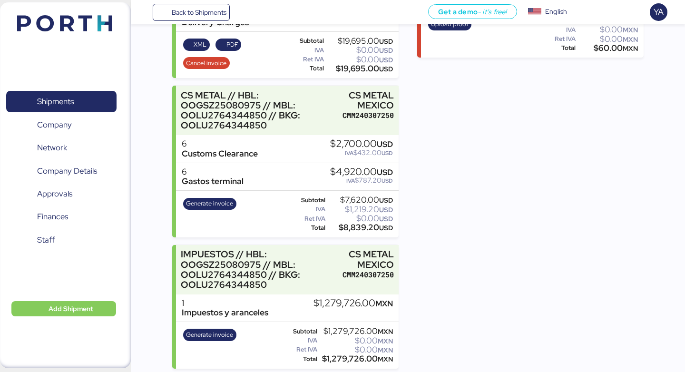
scroll to position [360, 0]
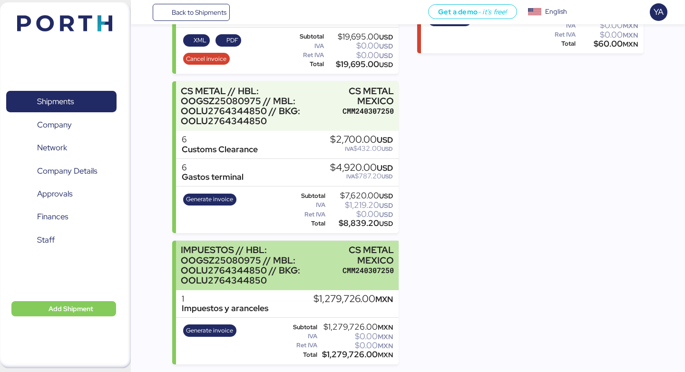
click at [367, 273] on div "CMM240307250" at bounding box center [367, 270] width 51 height 10
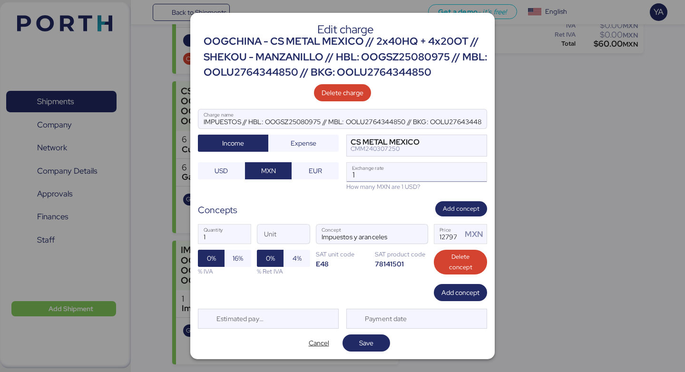
click at [368, 173] on input "1" at bounding box center [417, 172] width 140 height 19
paste input "18.3935"
type input "18.3935"
click at [363, 344] on span "Save" at bounding box center [366, 342] width 14 height 11
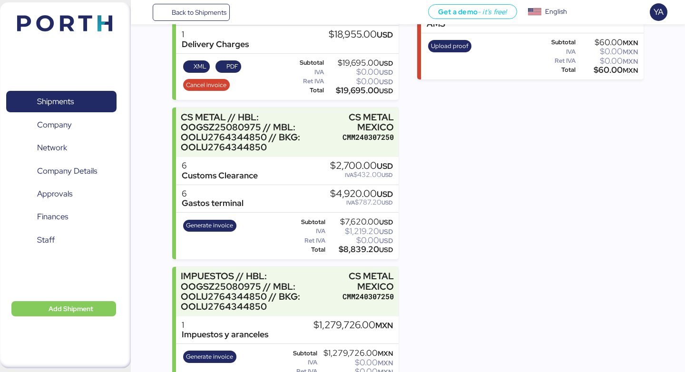
scroll to position [360, 0]
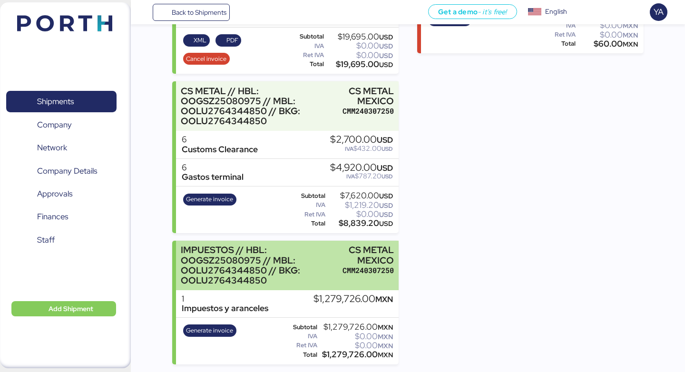
click at [371, 264] on div "CS METAL MEXICO" at bounding box center [367, 255] width 51 height 20
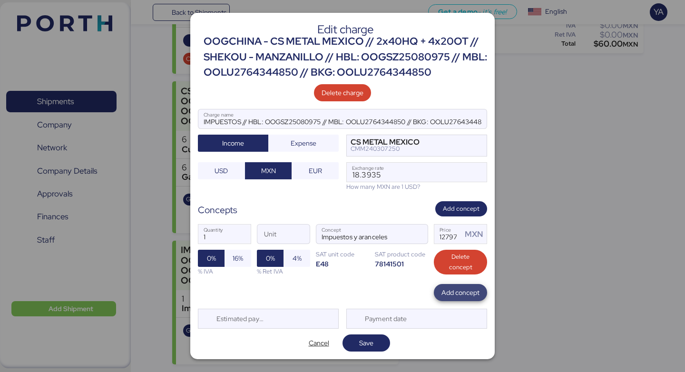
click at [463, 287] on span "Add concept" at bounding box center [460, 292] width 38 height 11
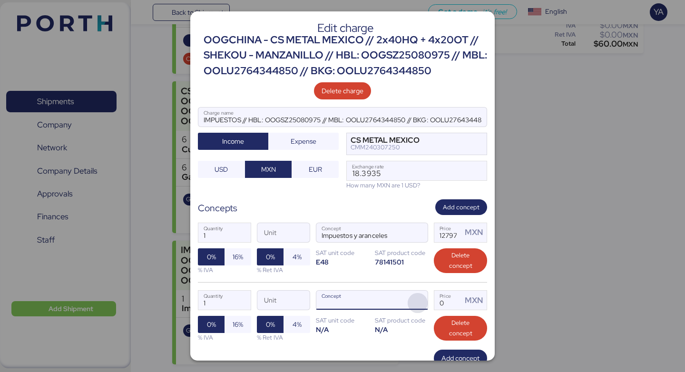
click at [413, 305] on span "button" at bounding box center [417, 303] width 20 height 20
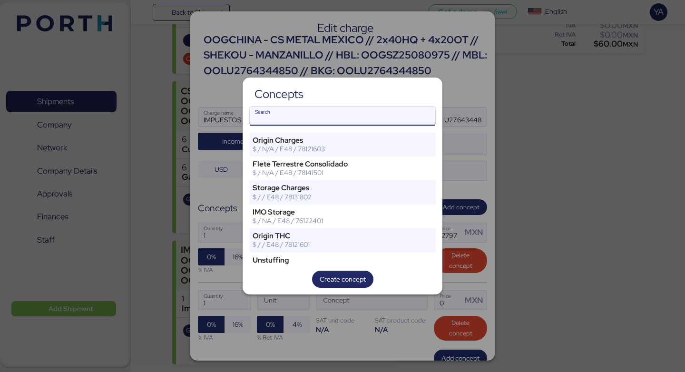
click at [372, 121] on input "Search" at bounding box center [342, 115] width 185 height 19
type input "T"
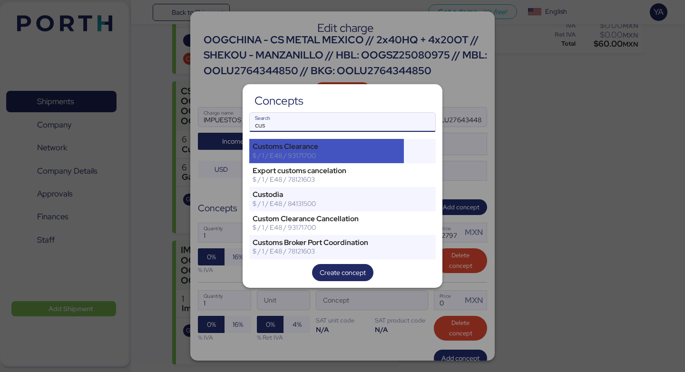
type input "cus"
click at [337, 155] on div "$ / 1 / E48 / 93171700" at bounding box center [326, 155] width 148 height 9
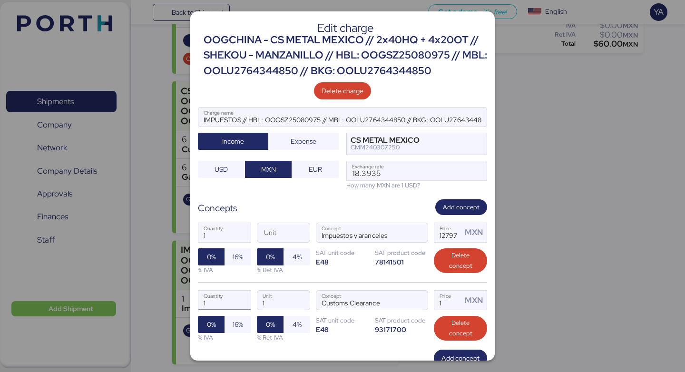
click at [215, 302] on input "1" at bounding box center [224, 299] width 52 height 19
type input "1"
click at [239, 326] on span "16%" at bounding box center [237, 324] width 10 height 11
type input "8550"
click at [455, 303] on input "1" at bounding box center [448, 299] width 28 height 19
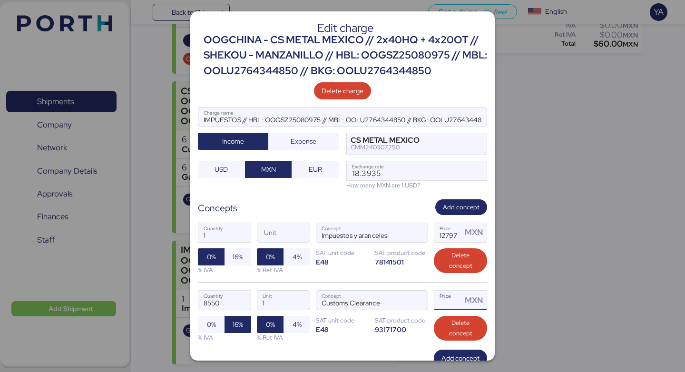
type input "6"
type input "8550"
click at [231, 302] on input "8550" at bounding box center [224, 299] width 52 height 19
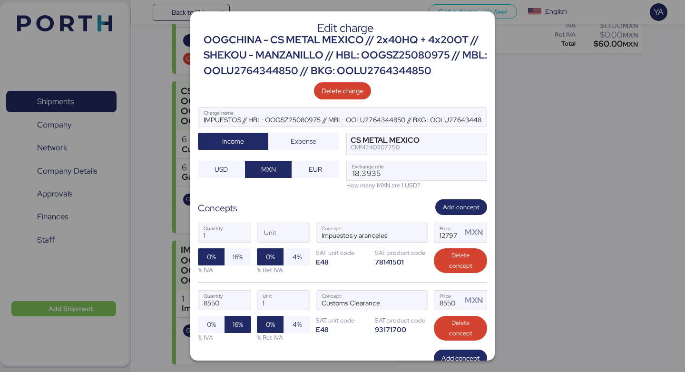
click at [319, 285] on div "8550 Quantity 1 Unit Customs Clearance Concept 8550 Price MXN 0% 16% % IVA 0% 4…" at bounding box center [342, 316] width 289 height 68
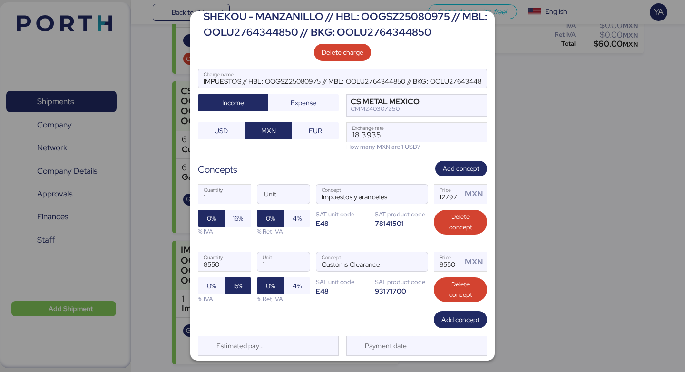
scroll to position [64, 0]
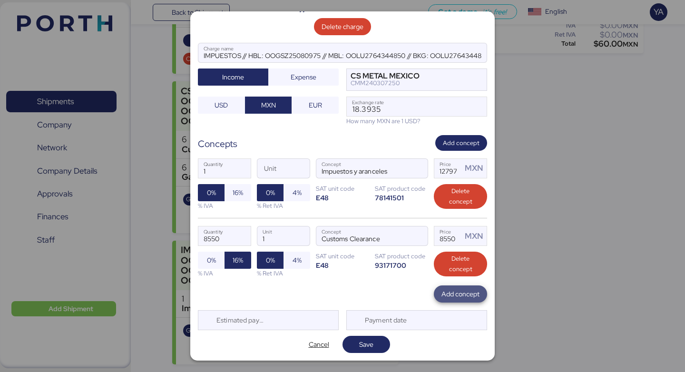
click at [449, 300] on span "Add concept" at bounding box center [460, 293] width 38 height 13
type input "6"
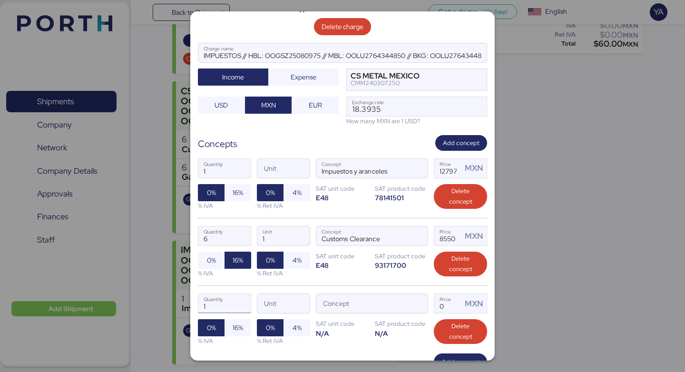
click at [241, 304] on input "1" at bounding box center [224, 303] width 52 height 19
type input "5"
type input "6"
click at [423, 304] on span "button" at bounding box center [417, 306] width 20 height 20
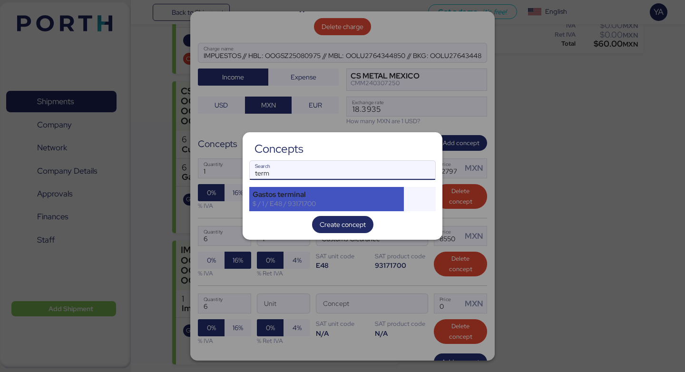
type input "term"
click at [345, 193] on div "Gastos terminal" at bounding box center [326, 194] width 148 height 9
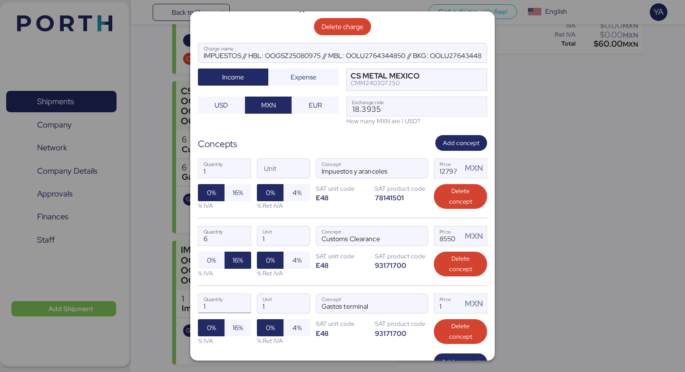
click at [235, 298] on input "1" at bounding box center [224, 303] width 52 height 19
click at [448, 305] on input "1" at bounding box center [448, 303] width 28 height 19
type input "6"
type input "0"
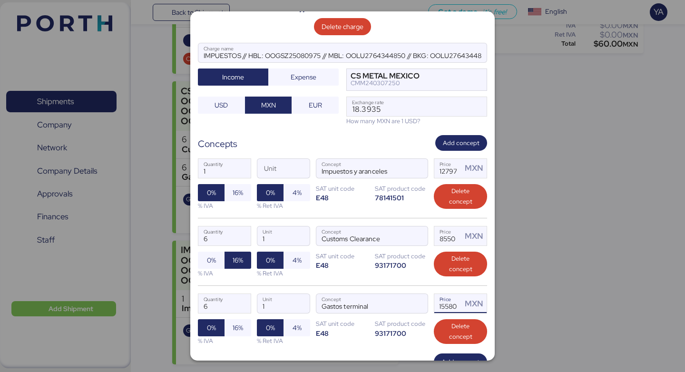
type input "15580"
click at [398, 335] on div "93171700" at bounding box center [401, 333] width 53 height 9
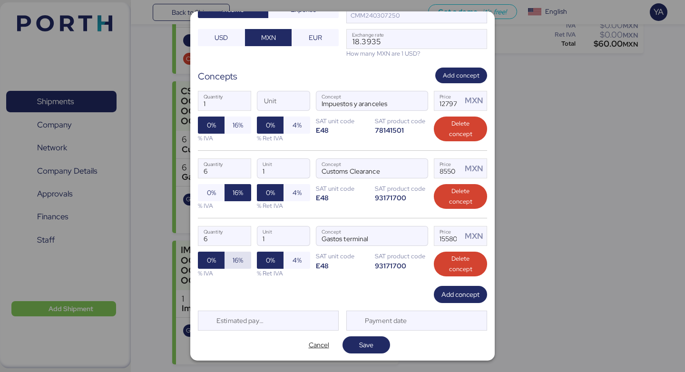
click at [234, 265] on span "16%" at bounding box center [237, 259] width 10 height 11
click at [372, 348] on span "Save" at bounding box center [366, 344] width 14 height 11
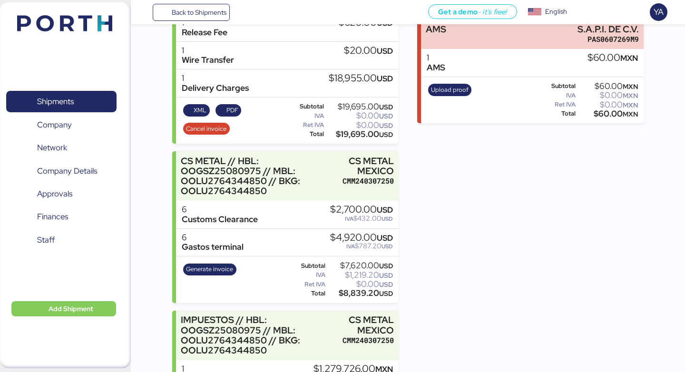
scroll to position [292, 0]
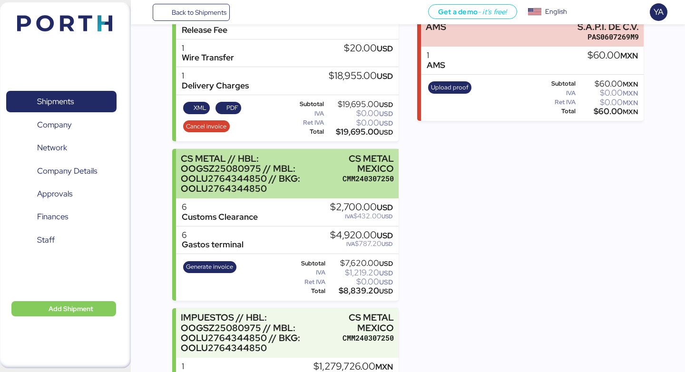
click at [290, 171] on div "CS METAL // HBL: OOGSZ25080975 // MBL: OOLU2764344850 // BKG: OOLU2764344850" at bounding box center [259, 174] width 157 height 40
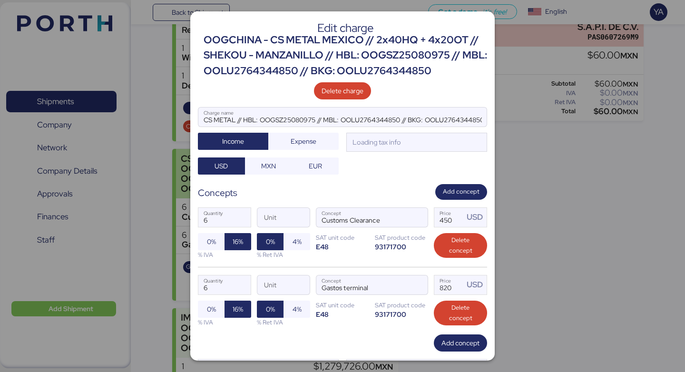
scroll to position [0, 0]
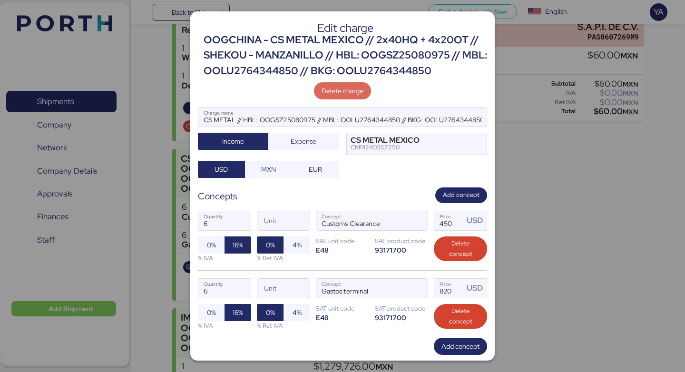
click at [355, 93] on span "Delete charge" at bounding box center [342, 90] width 42 height 11
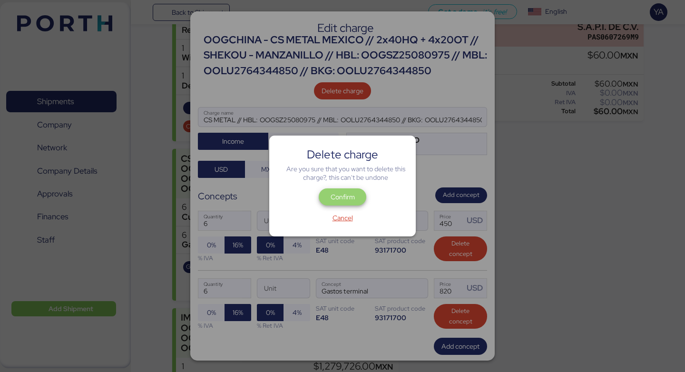
click at [350, 204] on span "Confirm" at bounding box center [343, 196] width 48 height 17
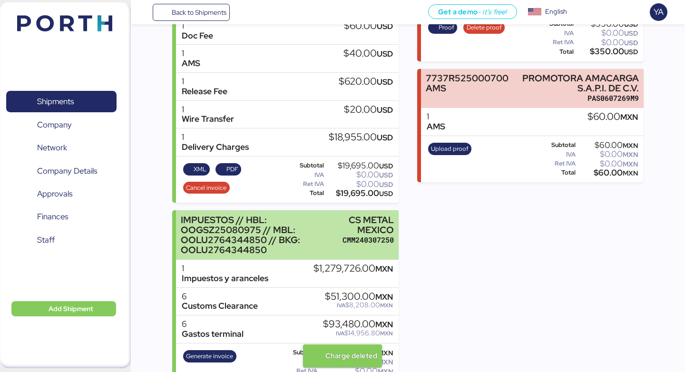
scroll to position [257, 0]
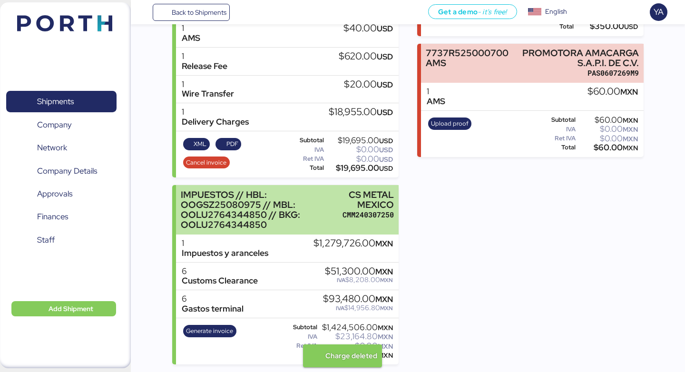
click at [334, 196] on div "IMPUESTOS // HBL: OOGSZ25080975 // MBL: OOLU2764344850 // BKG: OOLU2764344850" at bounding box center [259, 210] width 157 height 40
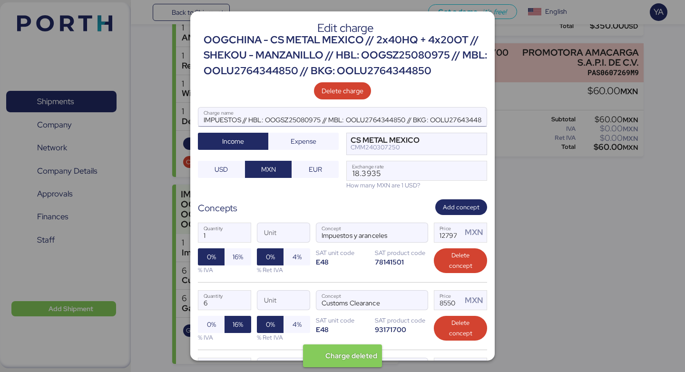
click at [230, 118] on input "IMPUESTOS // HBL: OOGSZ25080975 // MBL: OOLU2764344850 // BKG: OOLU2764344850" at bounding box center [342, 116] width 288 height 19
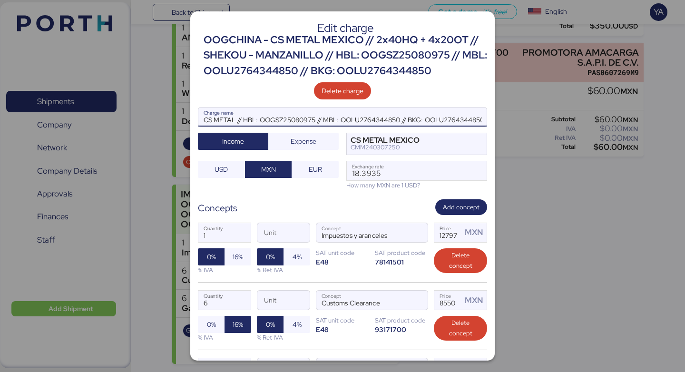
type input "CS METAL // HBL: OOGSZ25080975 // MBL: OOLU2764344850 // BKG: OOLU2764344850"
click at [404, 84] on div "Delete charge" at bounding box center [342, 88] width 289 height 21
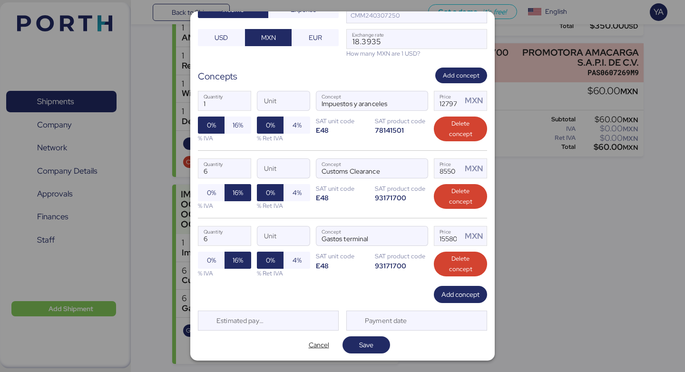
click at [377, 358] on div "Edit charge OOGCHINA - CS METAL MEXICO // 2x40HQ + 4x20OT // SHEKOU - MANZANILL…" at bounding box center [342, 185] width 304 height 349
click at [377, 355] on div "Edit charge OOGCHINA - CS METAL MEXICO // 2x40HQ + 4x20OT // SHEKOU - MANZANILL…" at bounding box center [342, 185] width 304 height 349
click at [376, 348] on span "Save" at bounding box center [366, 344] width 32 height 13
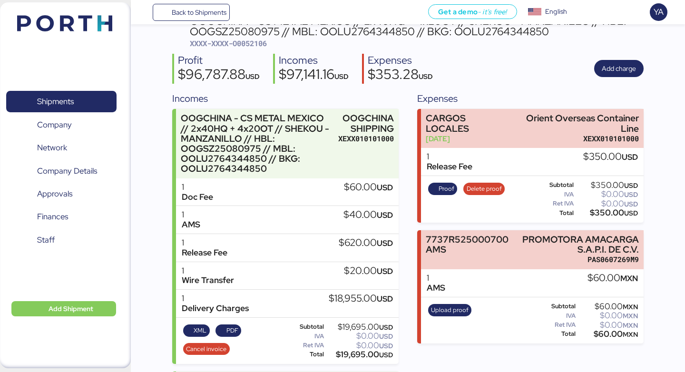
scroll to position [0, 0]
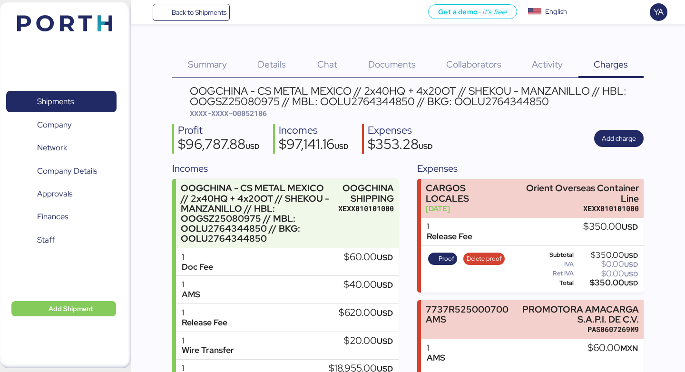
click at [246, 110] on span "XXXX-XXXX-O0052106" at bounding box center [228, 113] width 77 height 10
copy span "O0052106"
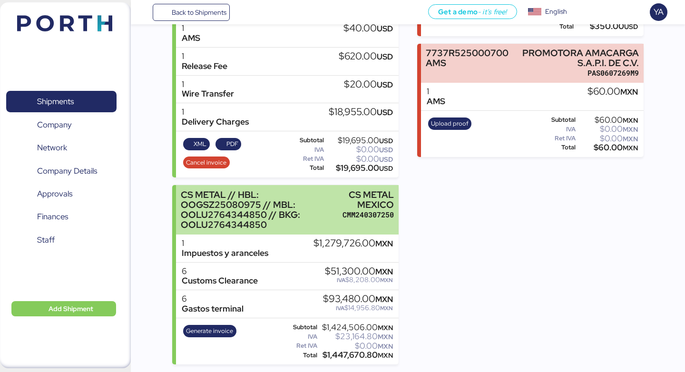
click at [292, 199] on div "CS METAL // HBL: OOGSZ25080975 // MBL: OOLU2764344850 // BKG: OOLU2764344850" at bounding box center [259, 210] width 157 height 40
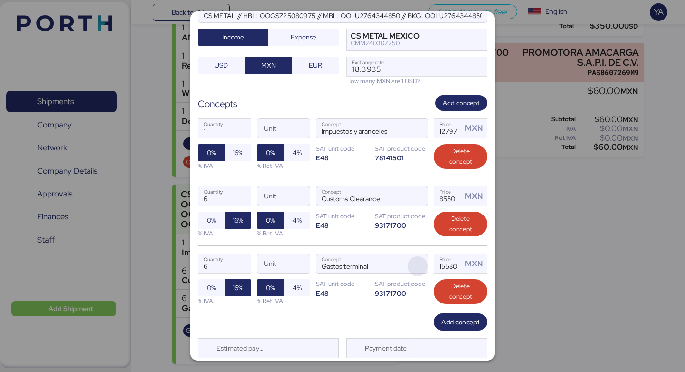
scroll to position [106, 0]
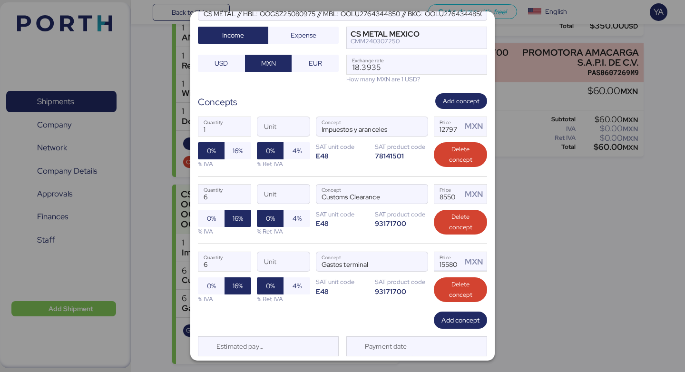
click at [446, 266] on input "15580" at bounding box center [448, 261] width 28 height 19
drag, startPoint x: 446, startPoint y: 266, endPoint x: 463, endPoint y: 269, distance: 16.8
click at [463, 269] on div "15580 Price MXN" at bounding box center [460, 261] width 52 height 19
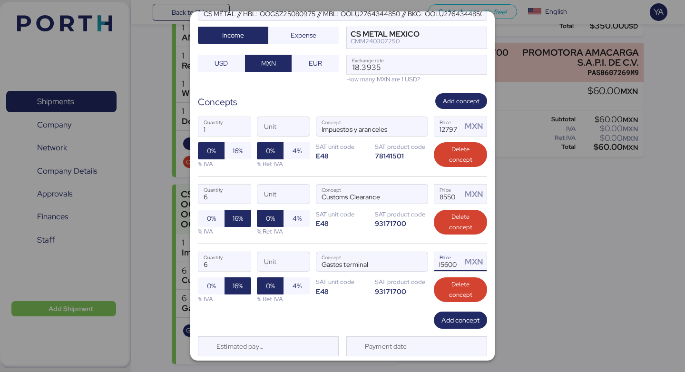
type input "15600"
click at [353, 294] on div "E48" at bounding box center [342, 291] width 53 height 9
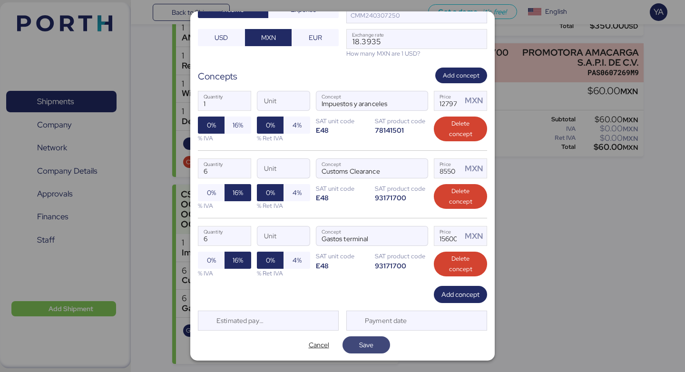
click at [358, 347] on span "Save" at bounding box center [366, 344] width 32 height 13
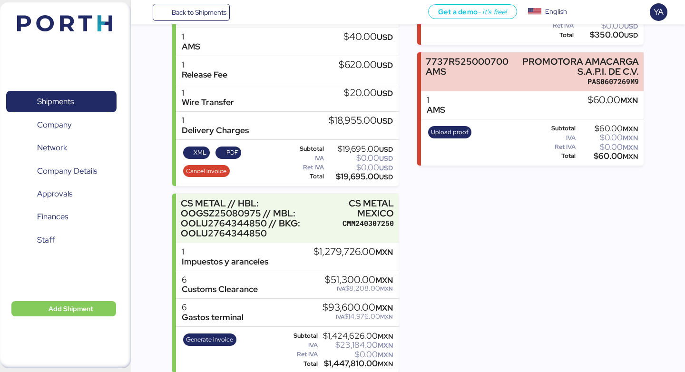
scroll to position [257, 0]
